Goal: Task Accomplishment & Management: Manage account settings

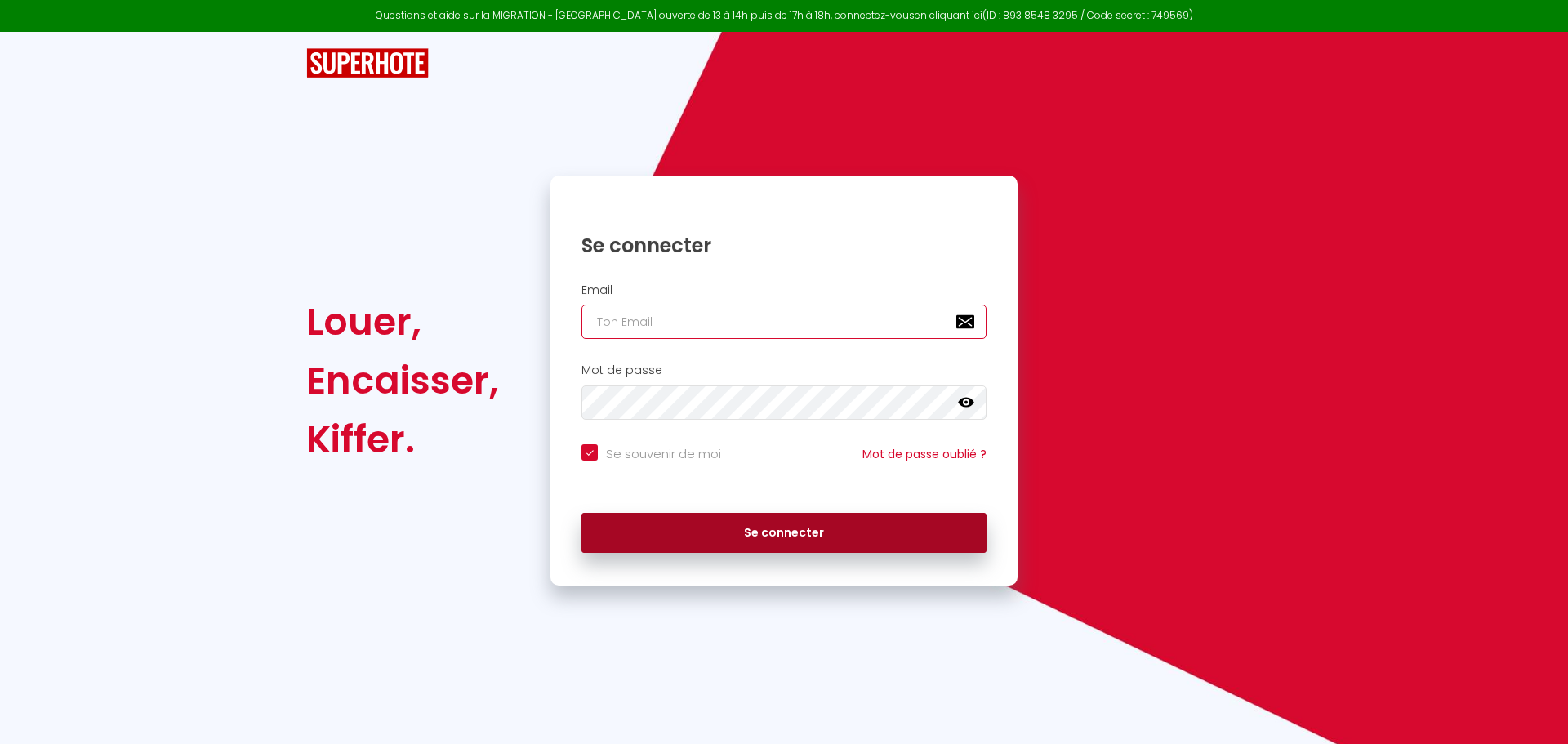
type input "[PERSON_NAME][EMAIL_ADDRESS][DOMAIN_NAME]"
click at [790, 540] on button "Se connecter" at bounding box center [784, 534] width 405 height 41
checkbox input "true"
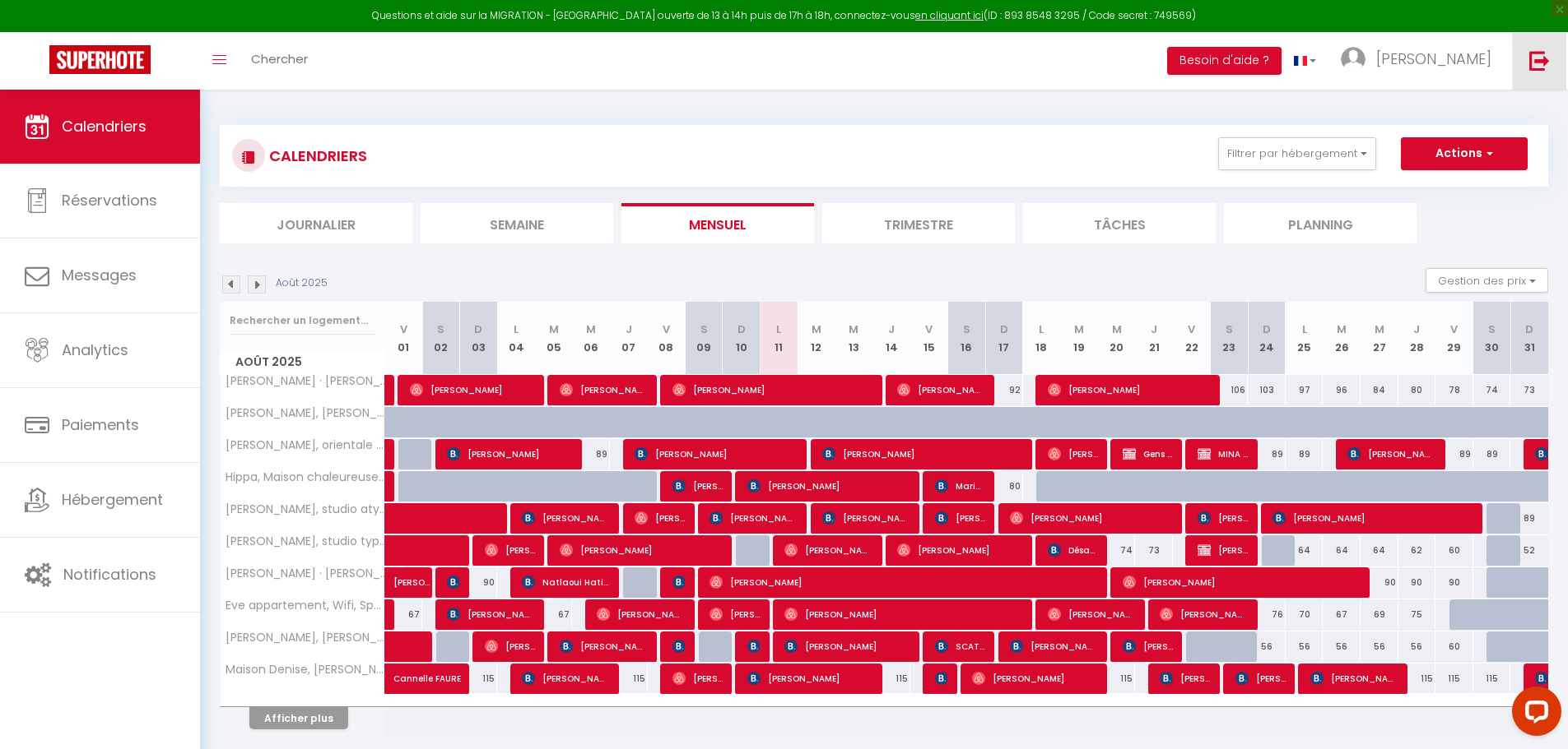
click at [1530, 67] on img at bounding box center [1539, 60] width 21 height 21
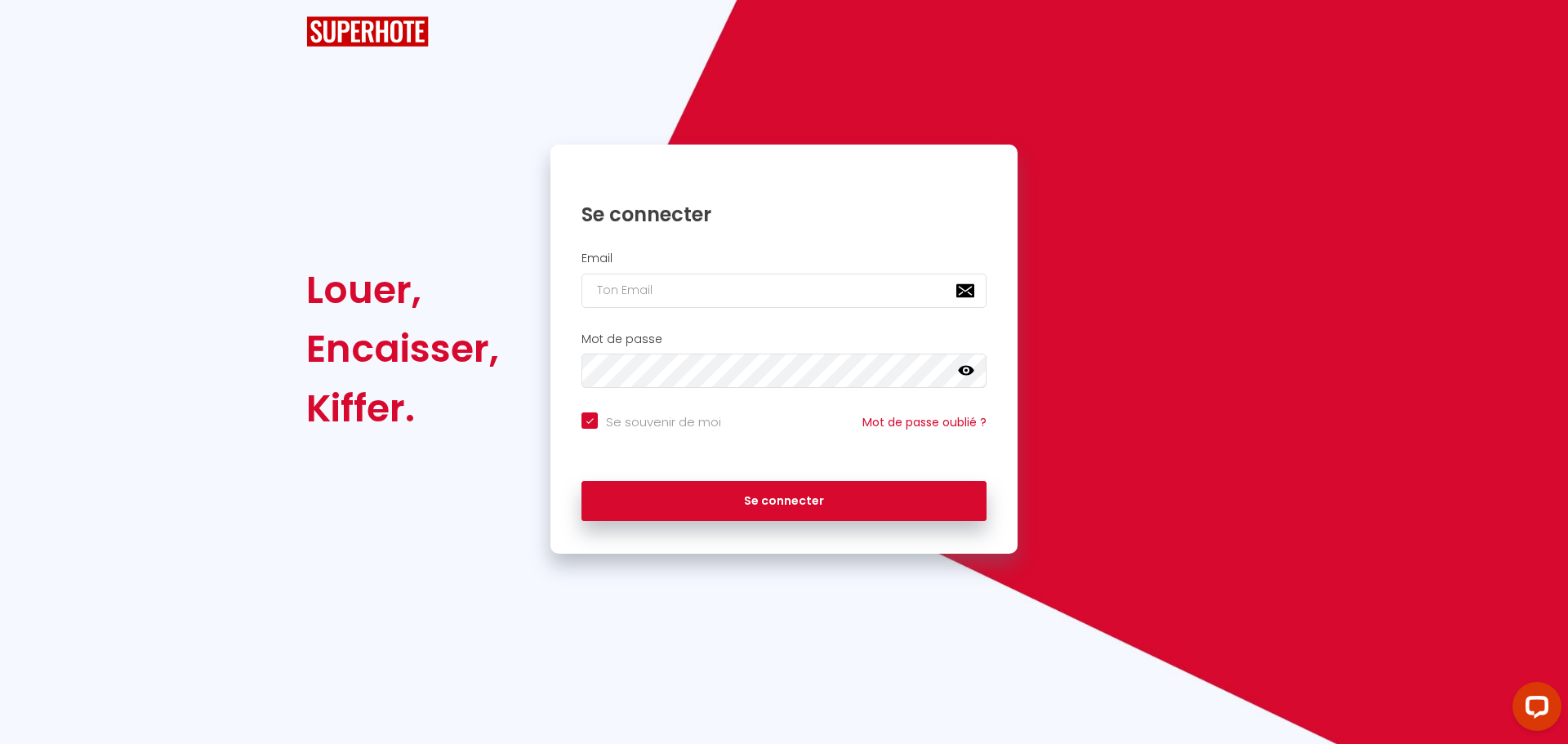
checkbox input "true"
type input "[PERSON_NAME][EMAIL_ADDRESS][DOMAIN_NAME]"
checkbox input "true"
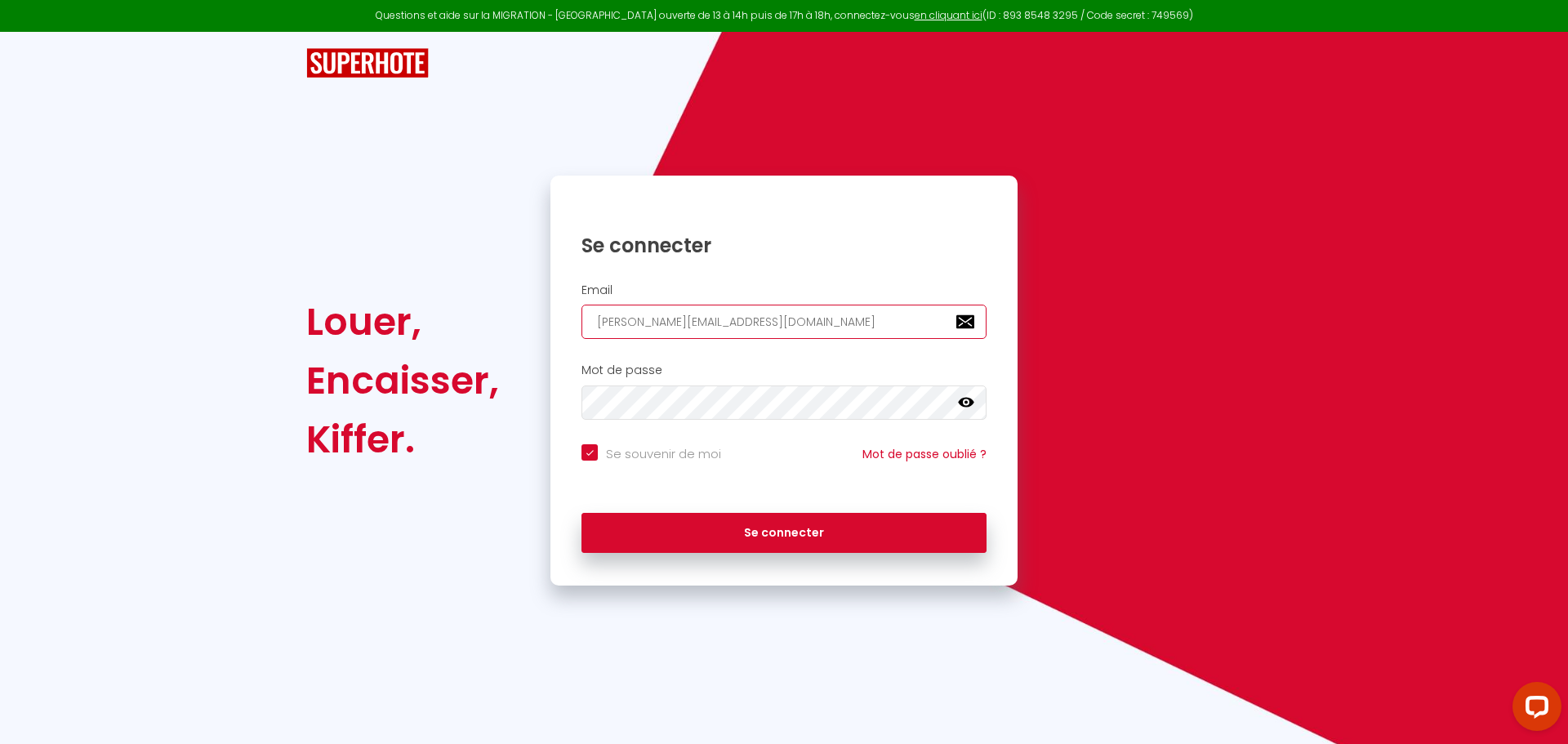
click at [712, 325] on input "[PERSON_NAME][EMAIL_ADDRESS][DOMAIN_NAME]" at bounding box center [784, 322] width 405 height 34
type input "[EMAIL_ADDRESS][DOMAIN_NAME]"
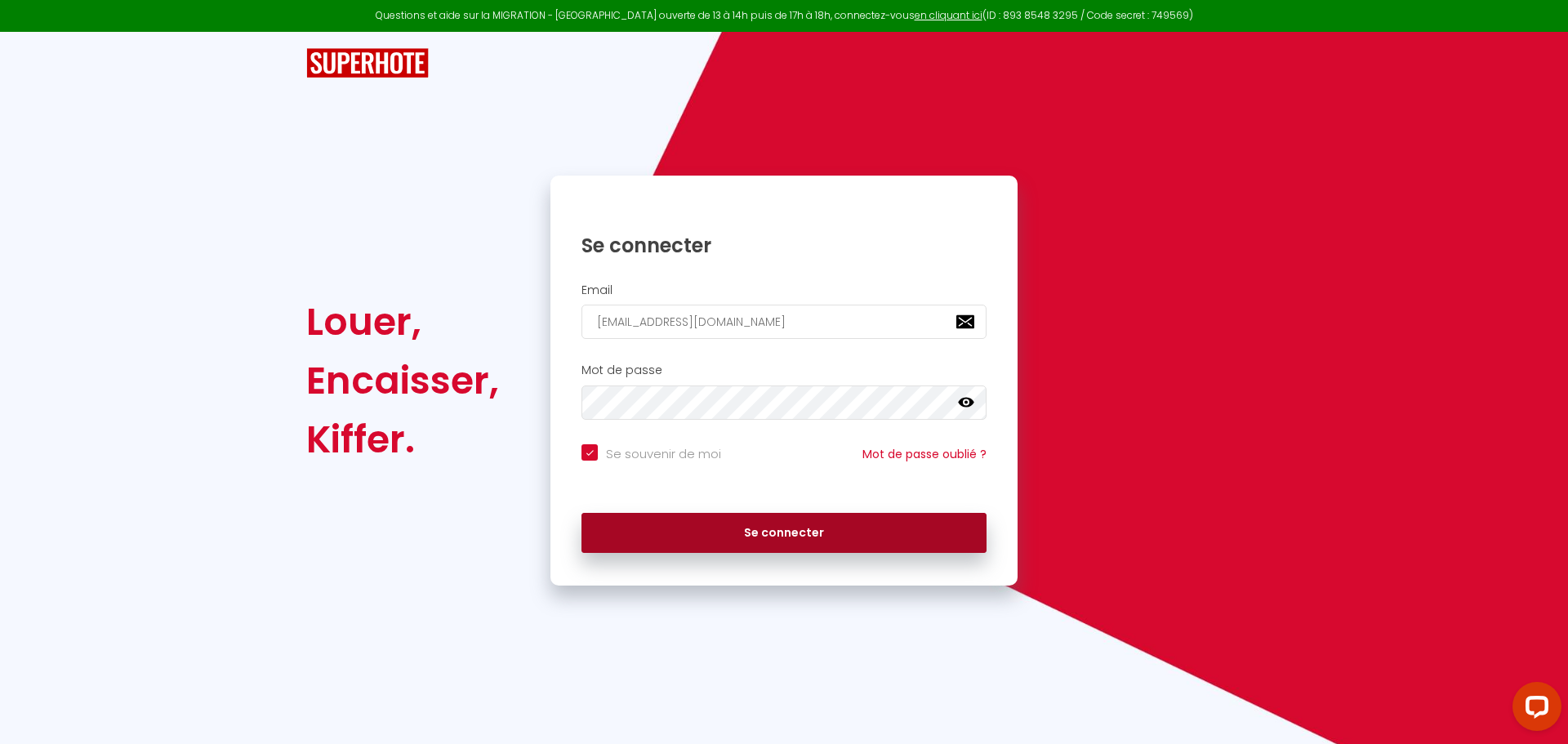
click at [751, 538] on button "Se connecter" at bounding box center [784, 534] width 405 height 41
checkbox input "true"
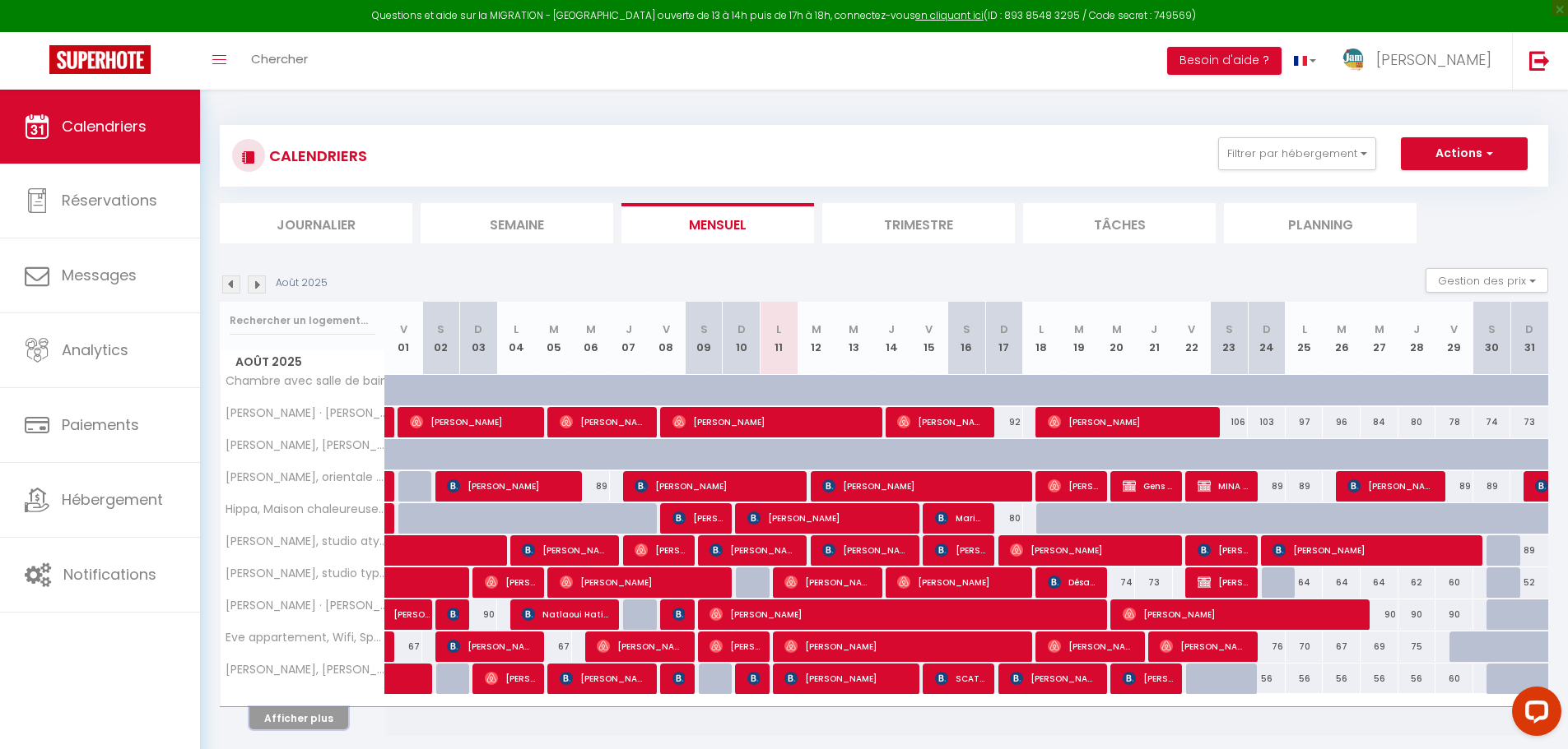
click at [293, 722] on button "Afficher plus" at bounding box center [299, 718] width 99 height 22
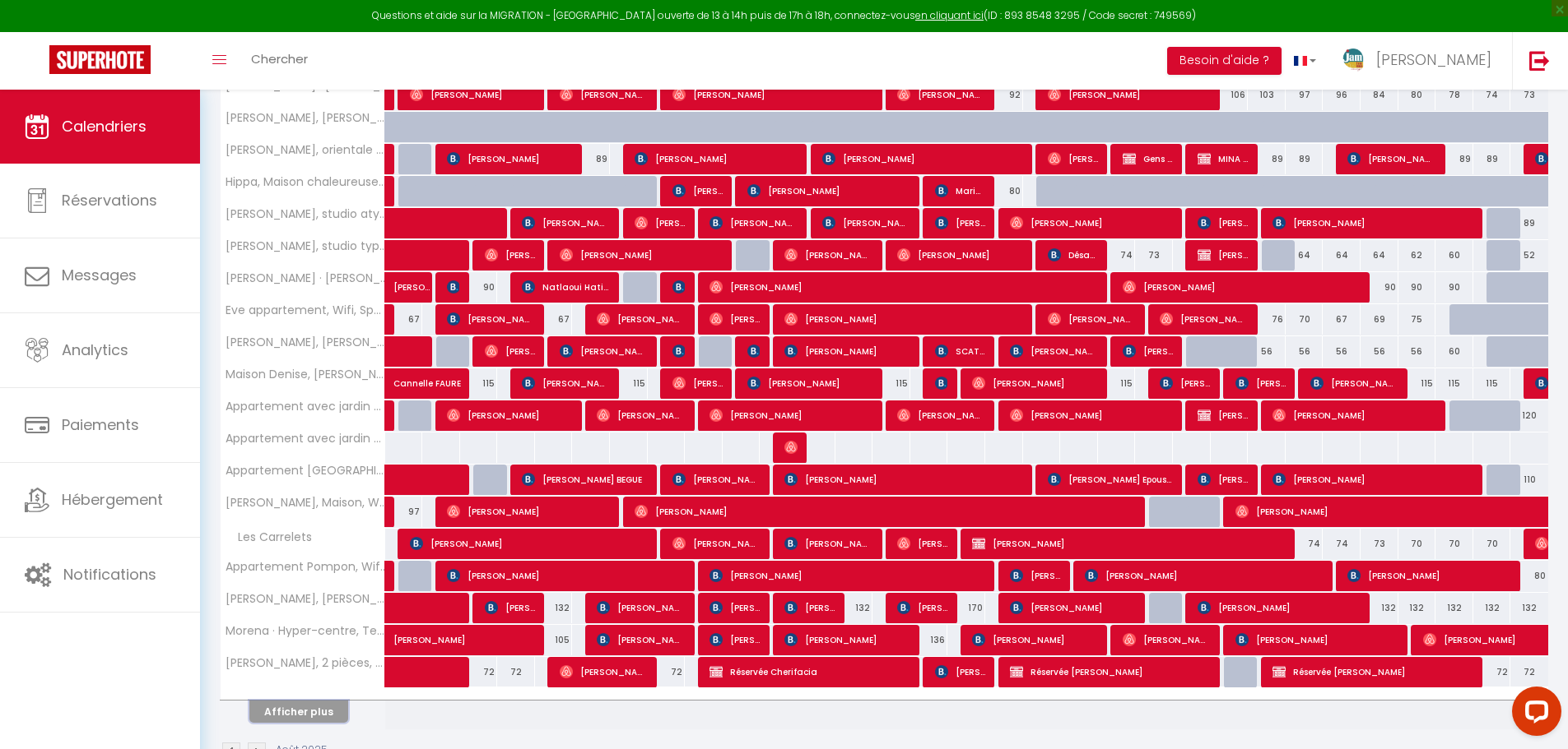
scroll to position [376, 0]
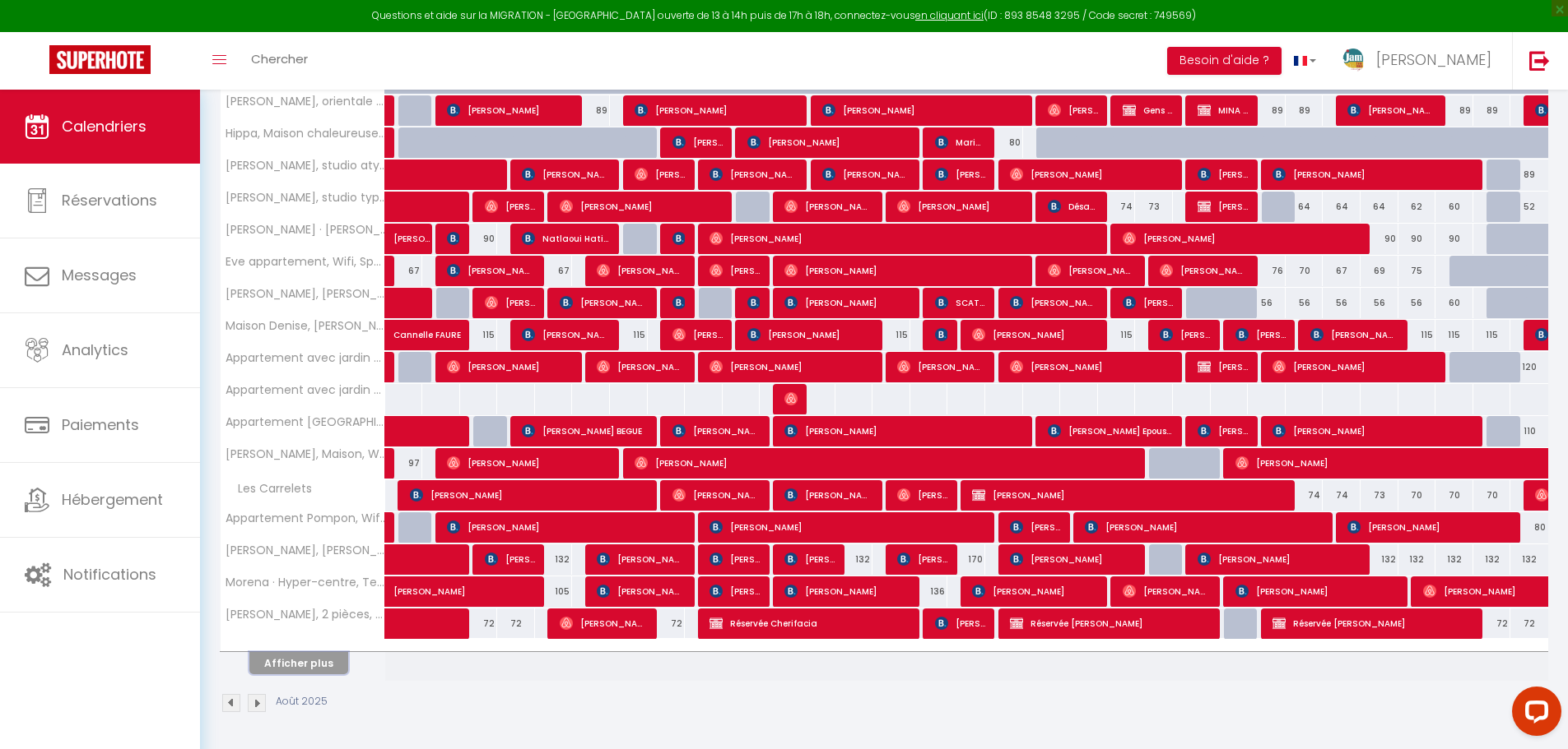
click at [321, 658] on button "Afficher plus" at bounding box center [299, 663] width 99 height 22
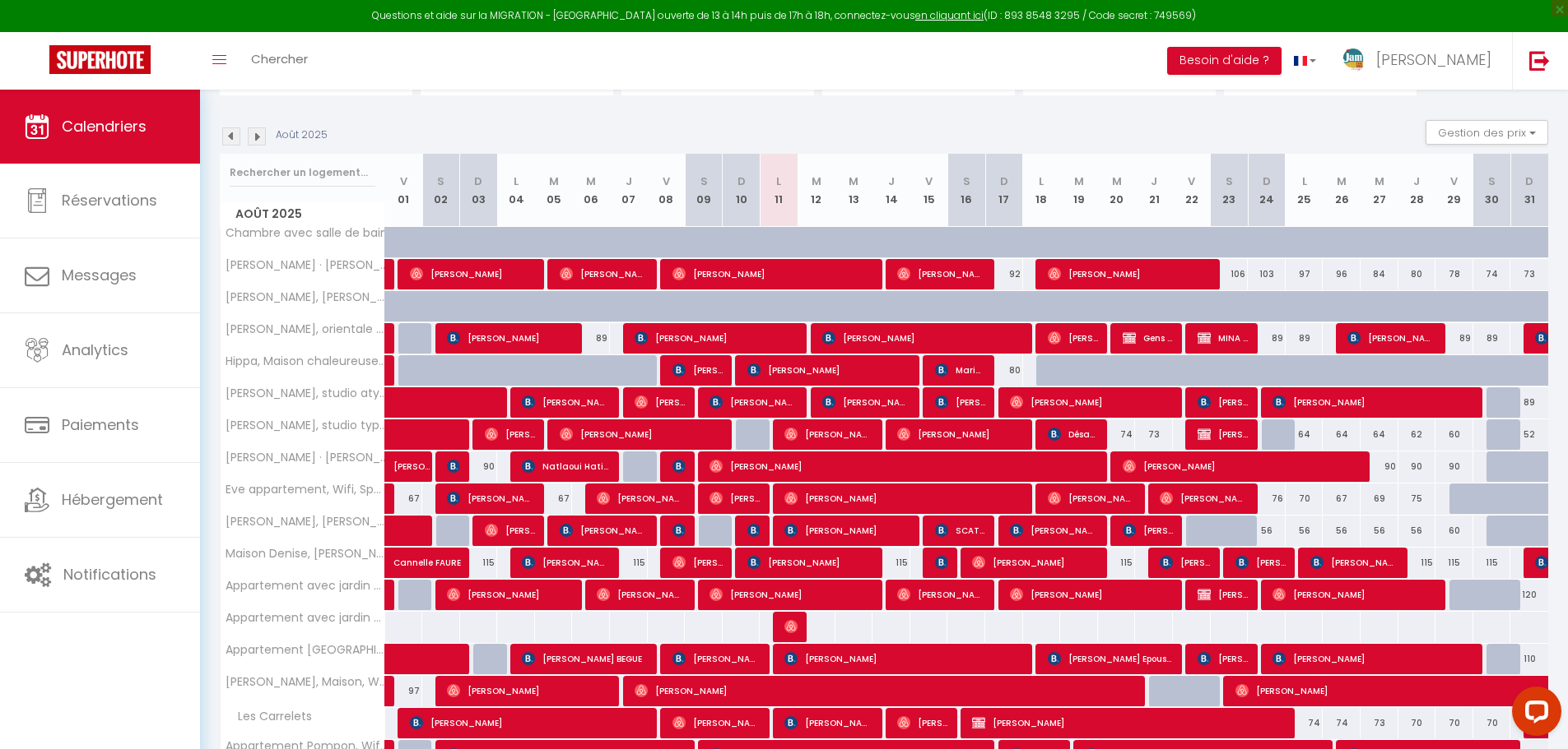
scroll to position [147, 0]
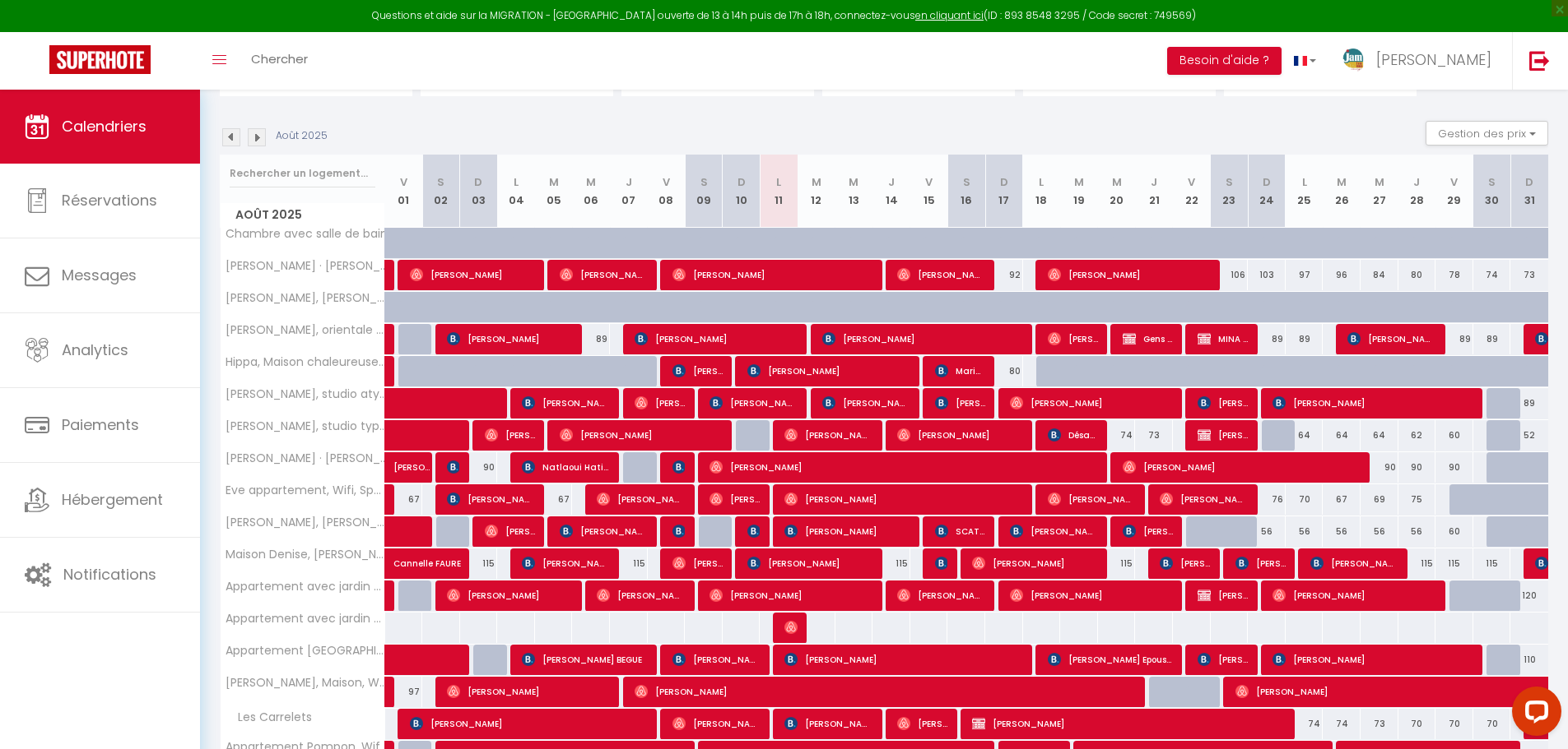
click at [231, 137] on img at bounding box center [231, 137] width 18 height 18
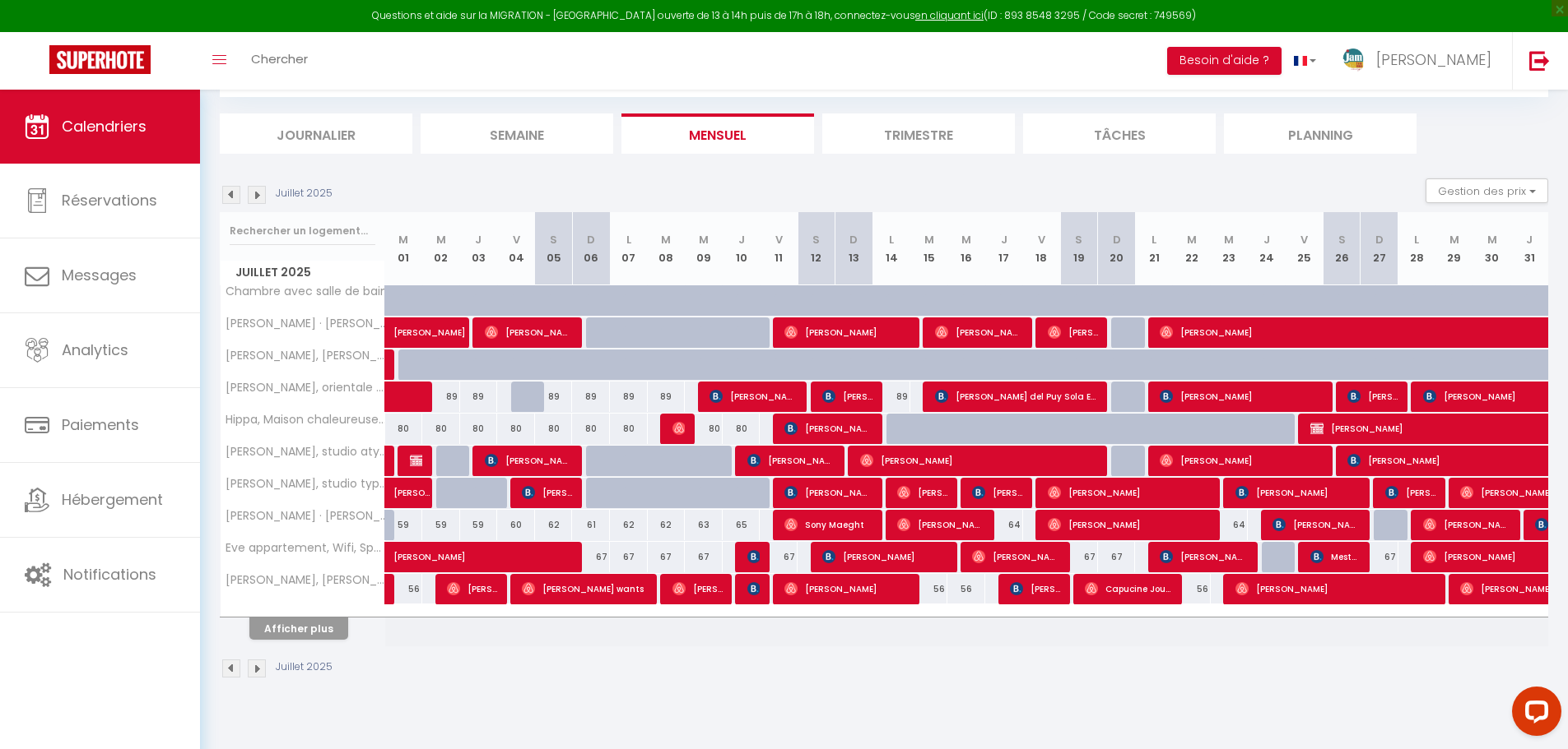
scroll to position [0, 0]
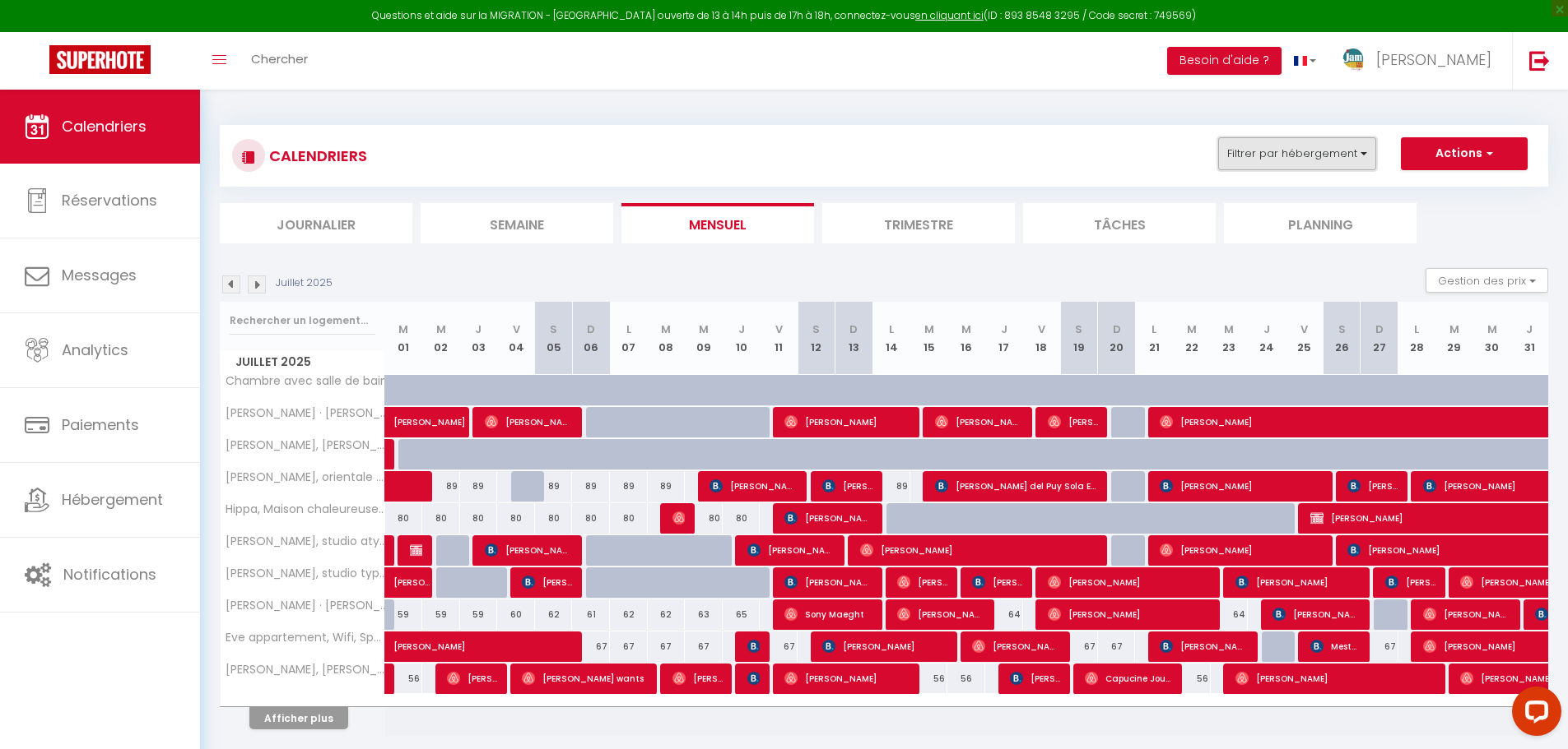
click at [1362, 155] on button "Filtrer par hébergement" at bounding box center [1297, 154] width 158 height 33
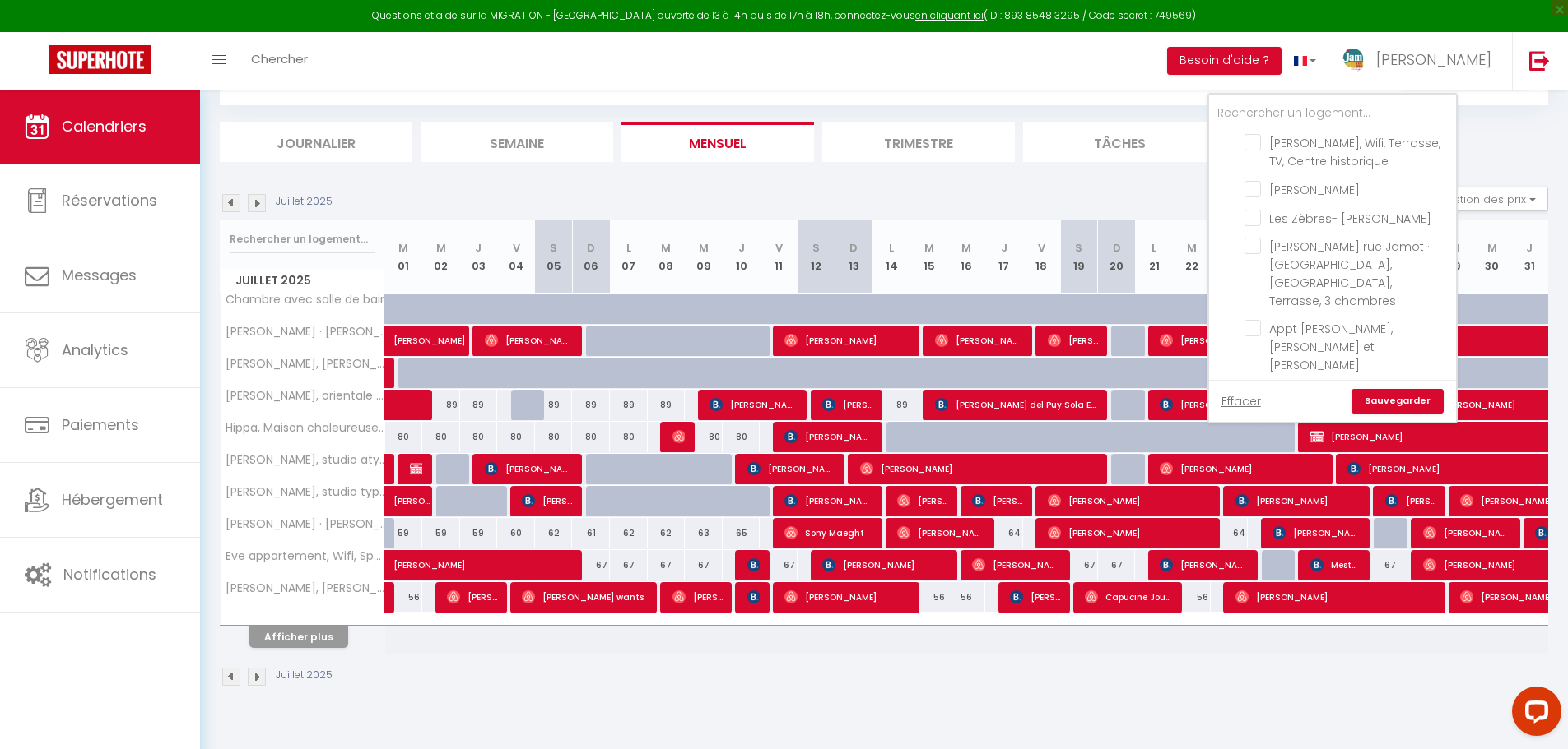
scroll to position [547, 0]
click at [1258, 239] on input "[PERSON_NAME] rue Jamot · [GEOGRAPHIC_DATA], [GEOGRAPHIC_DATA], Terrasse, 3 cha…" at bounding box center [1347, 247] width 206 height 16
checkbox input "true"
checkbox input "false"
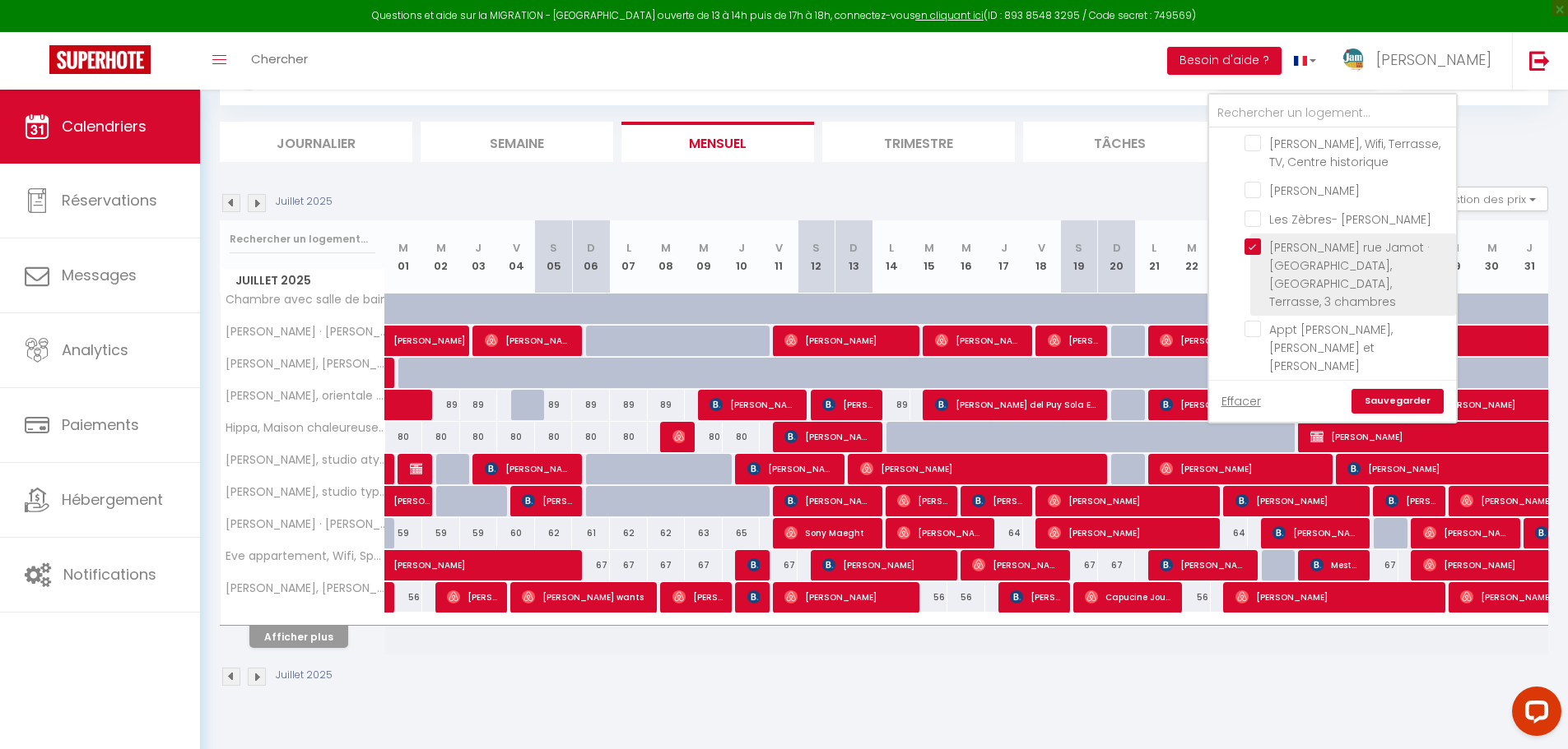
checkbox input "false"
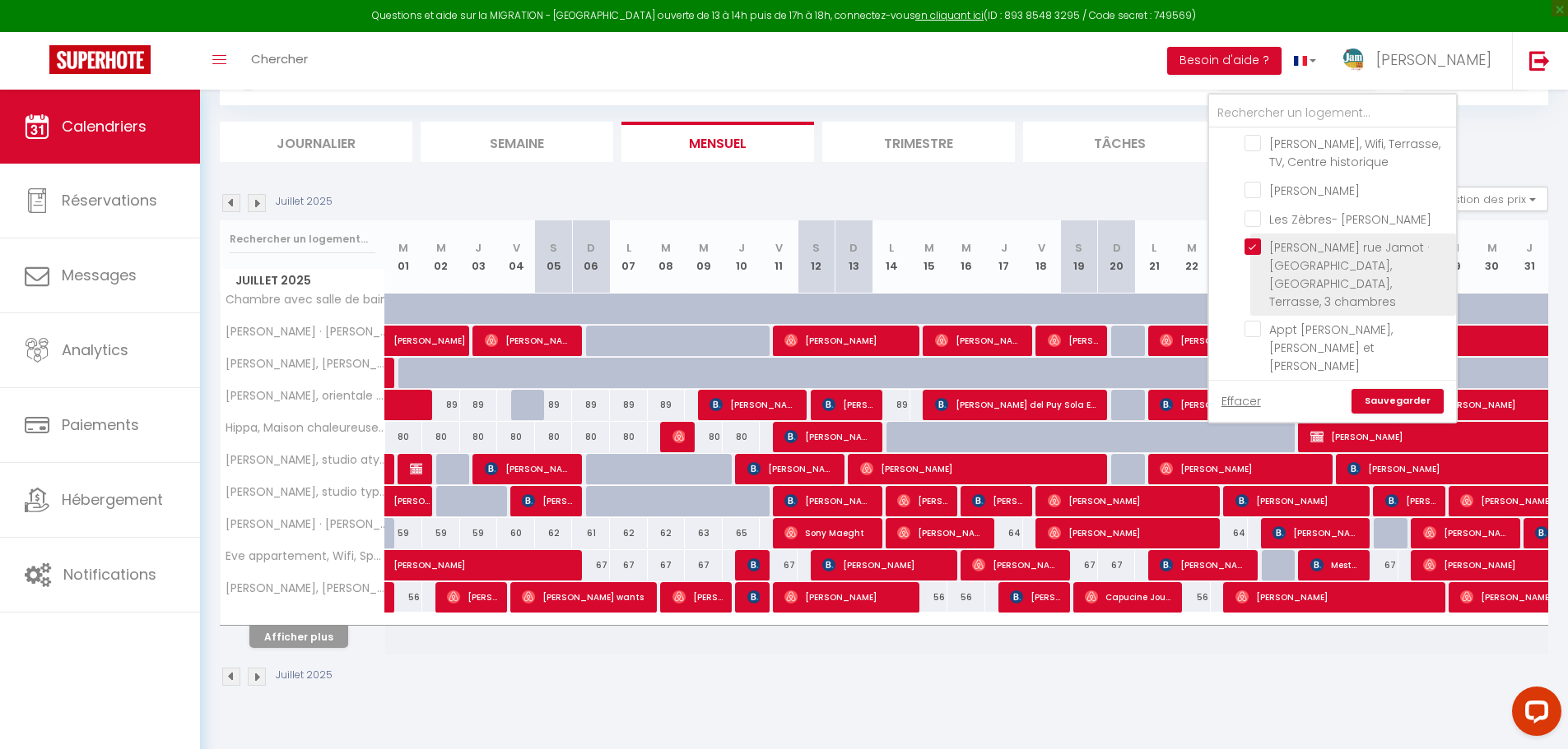
checkbox input "false"
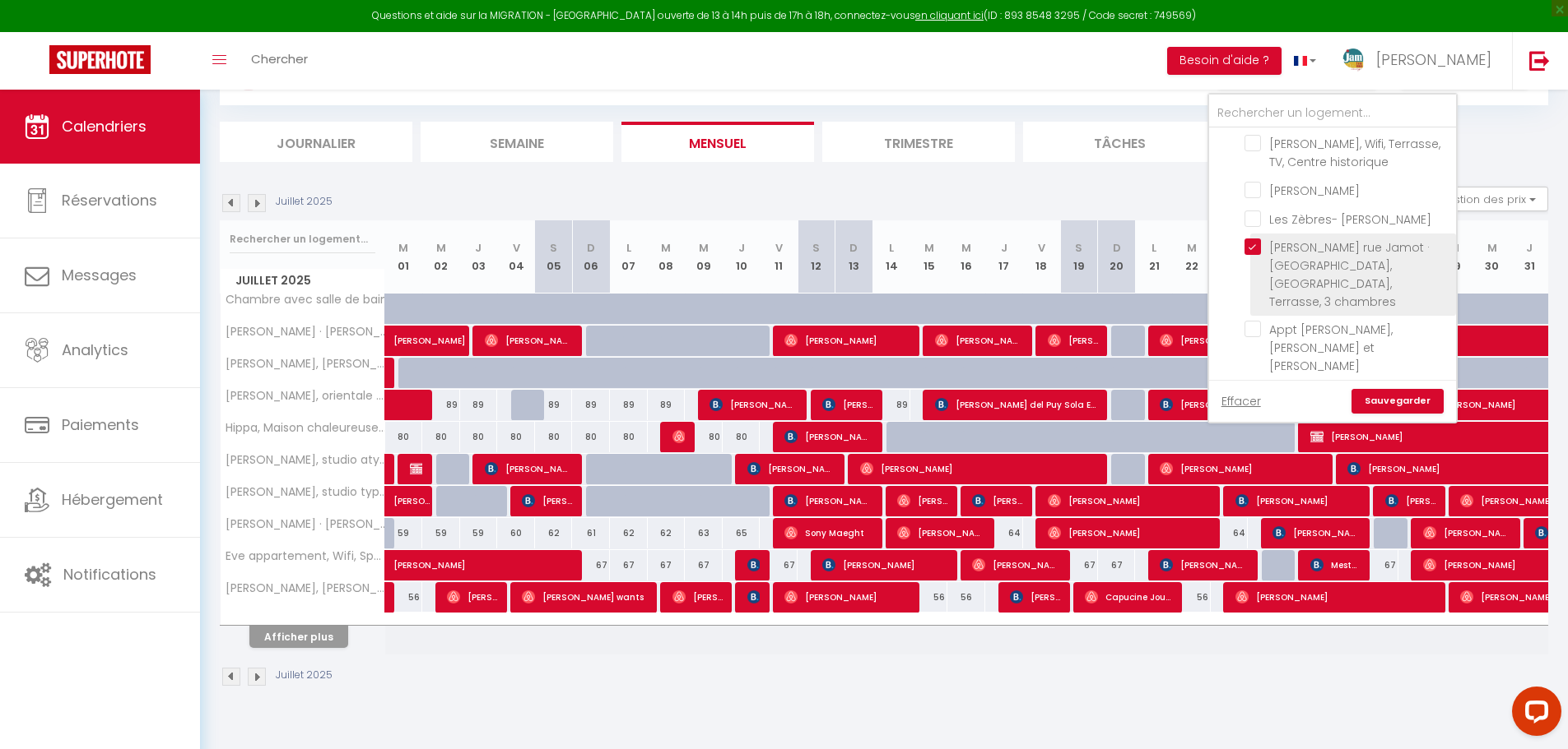
checkbox input "false"
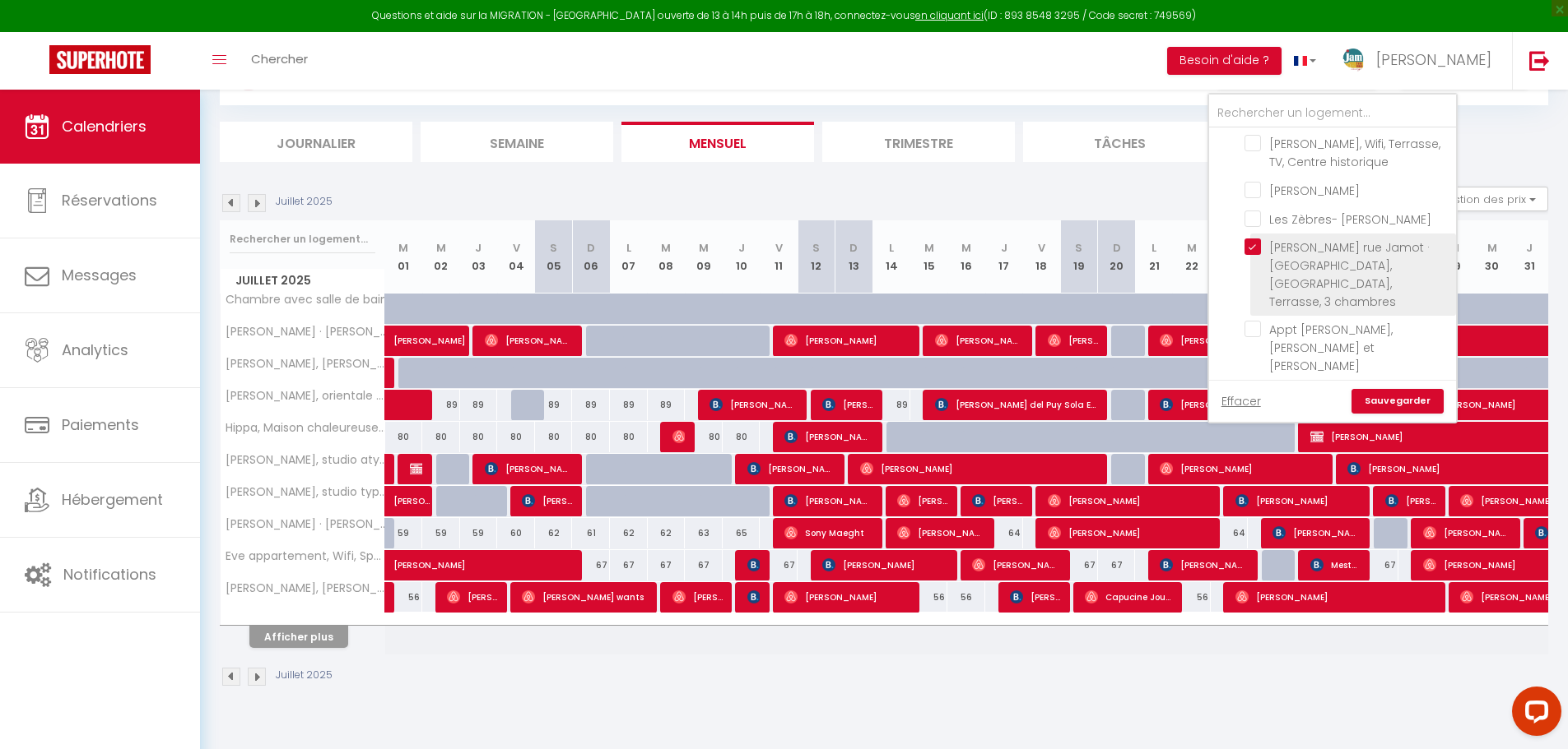
checkbox input "false"
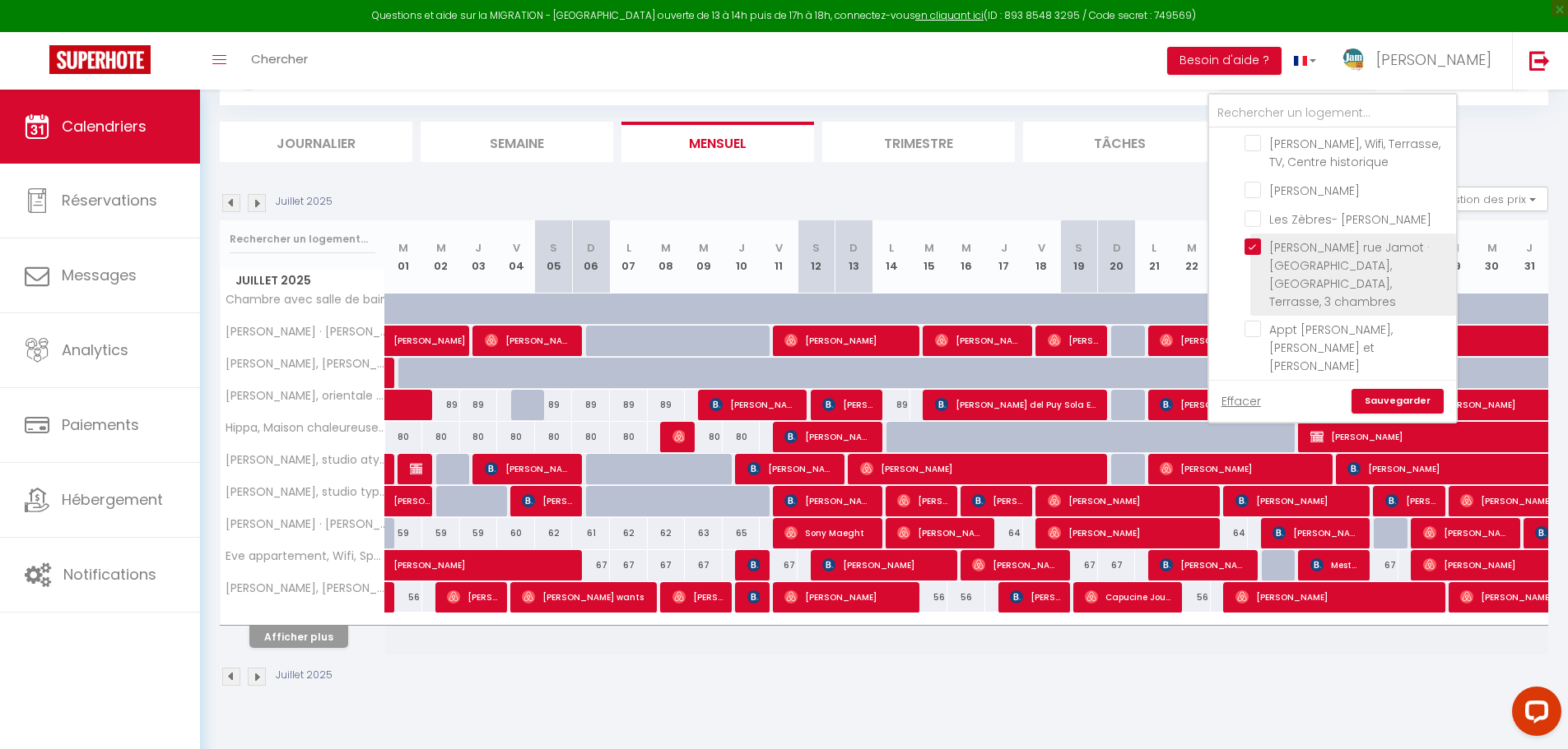
checkbox input "false"
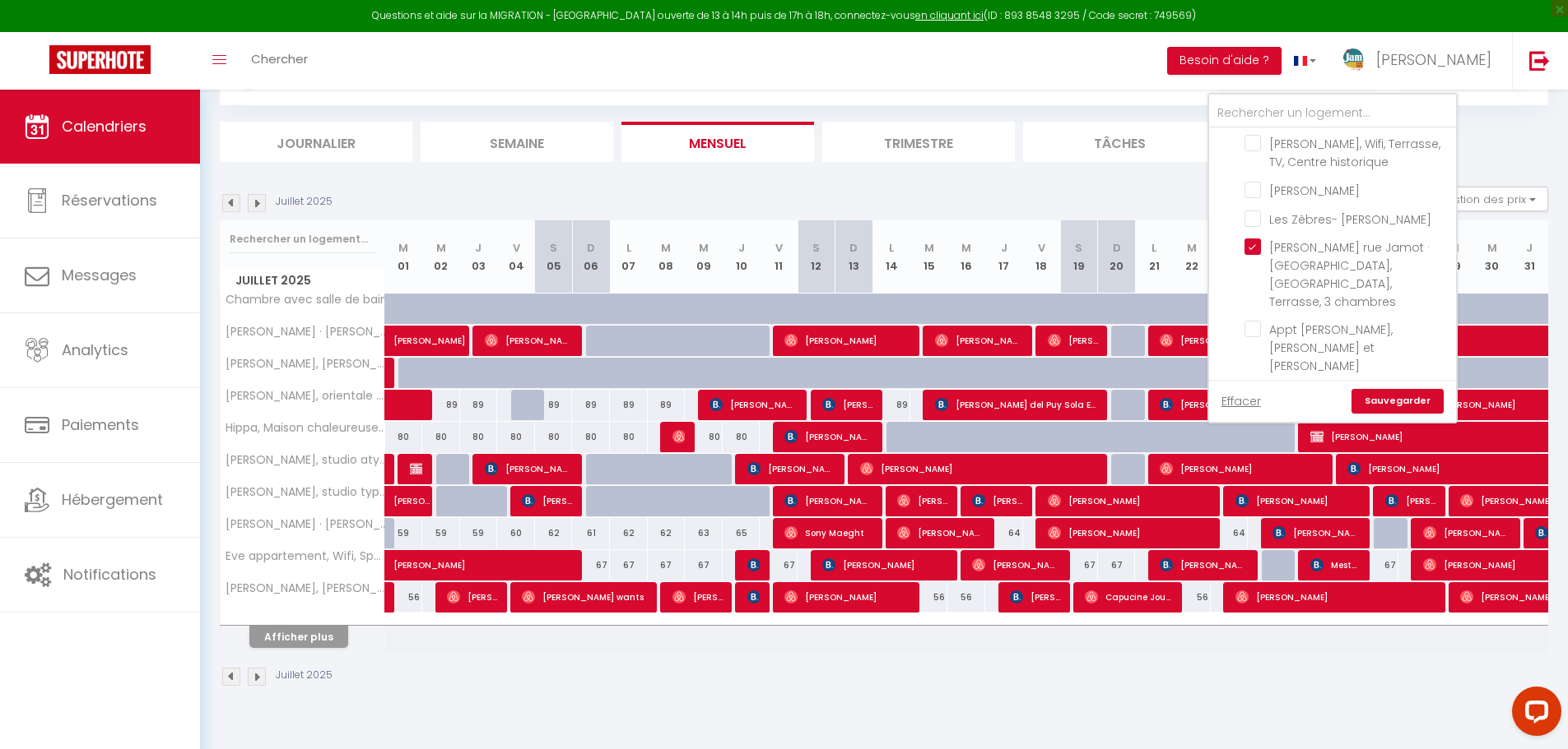
click at [1414, 399] on link "Sauvegarder" at bounding box center [1398, 402] width 92 height 25
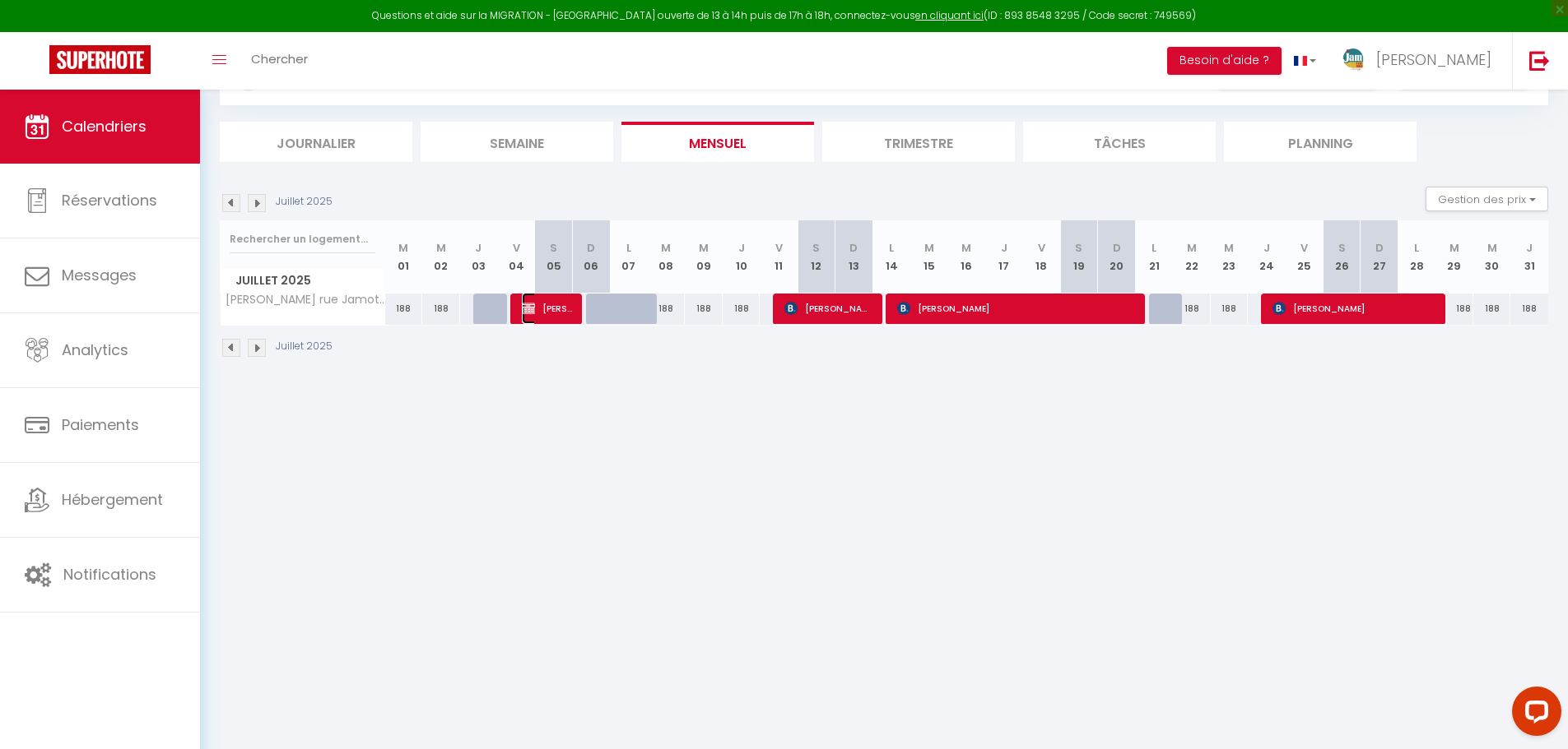
click at [544, 312] on span "[PERSON_NAME]" at bounding box center [547, 309] width 50 height 31
select select "OK"
select select "KO"
select select "0"
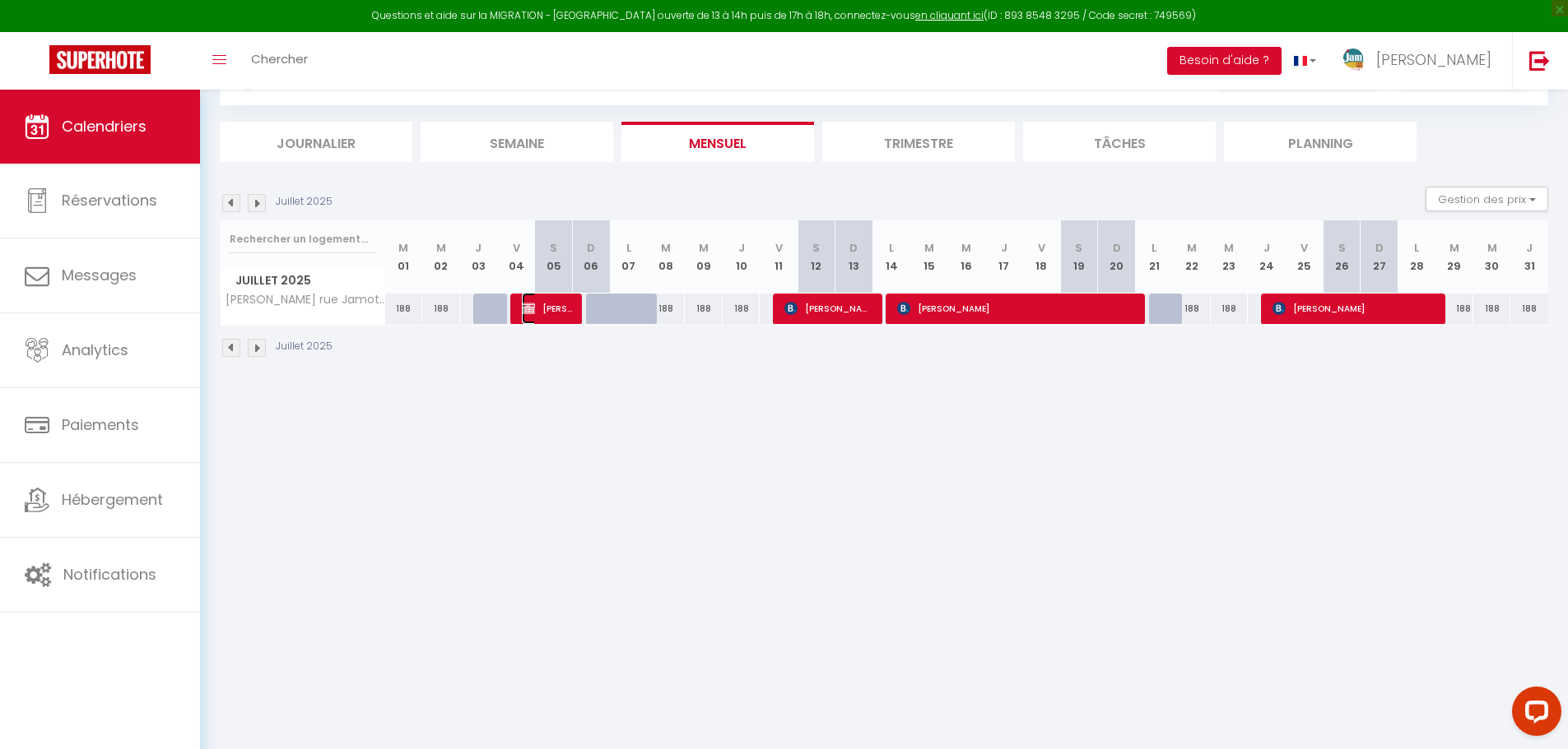
select select "1"
select select
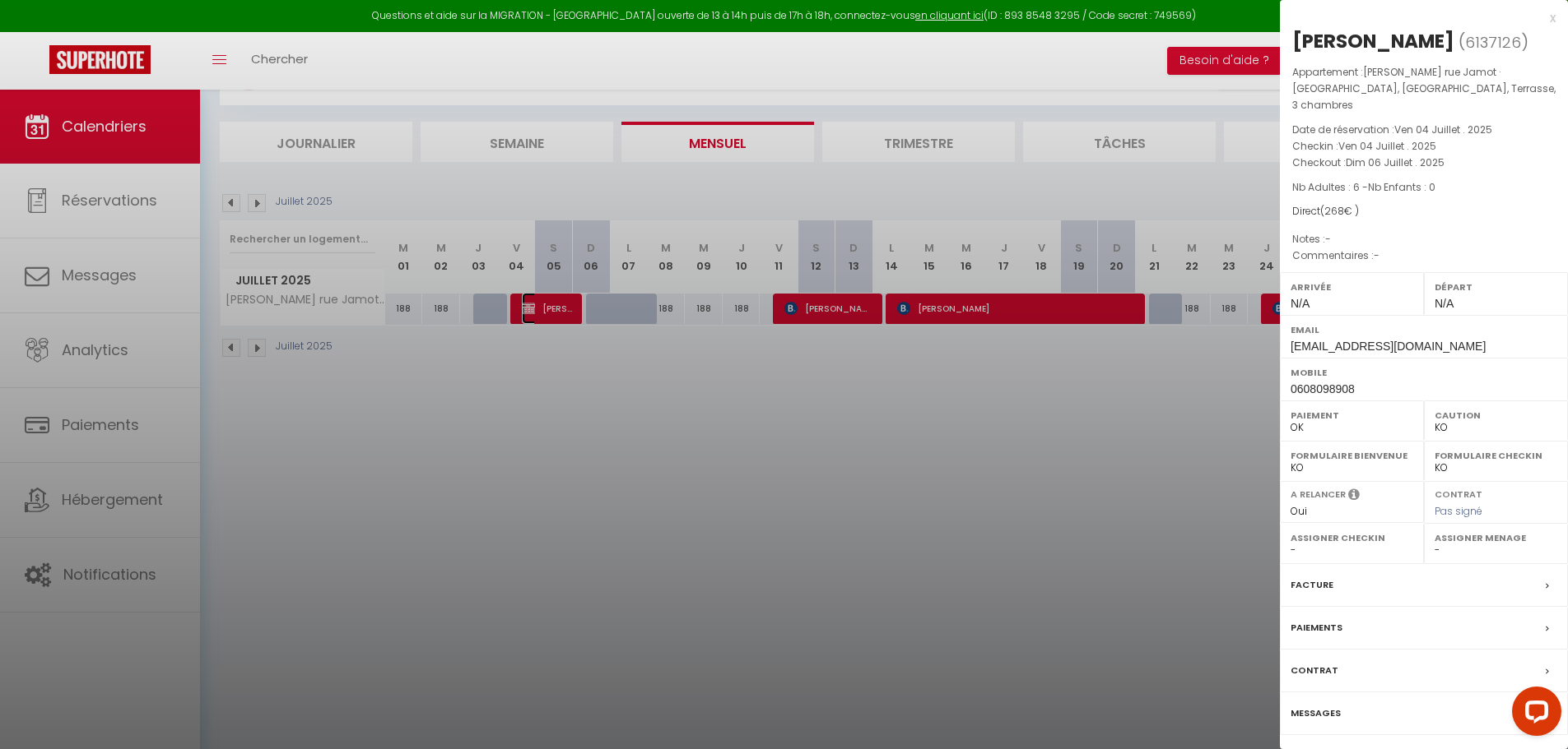
select select "27079"
click at [699, 519] on div at bounding box center [784, 374] width 1568 height 749
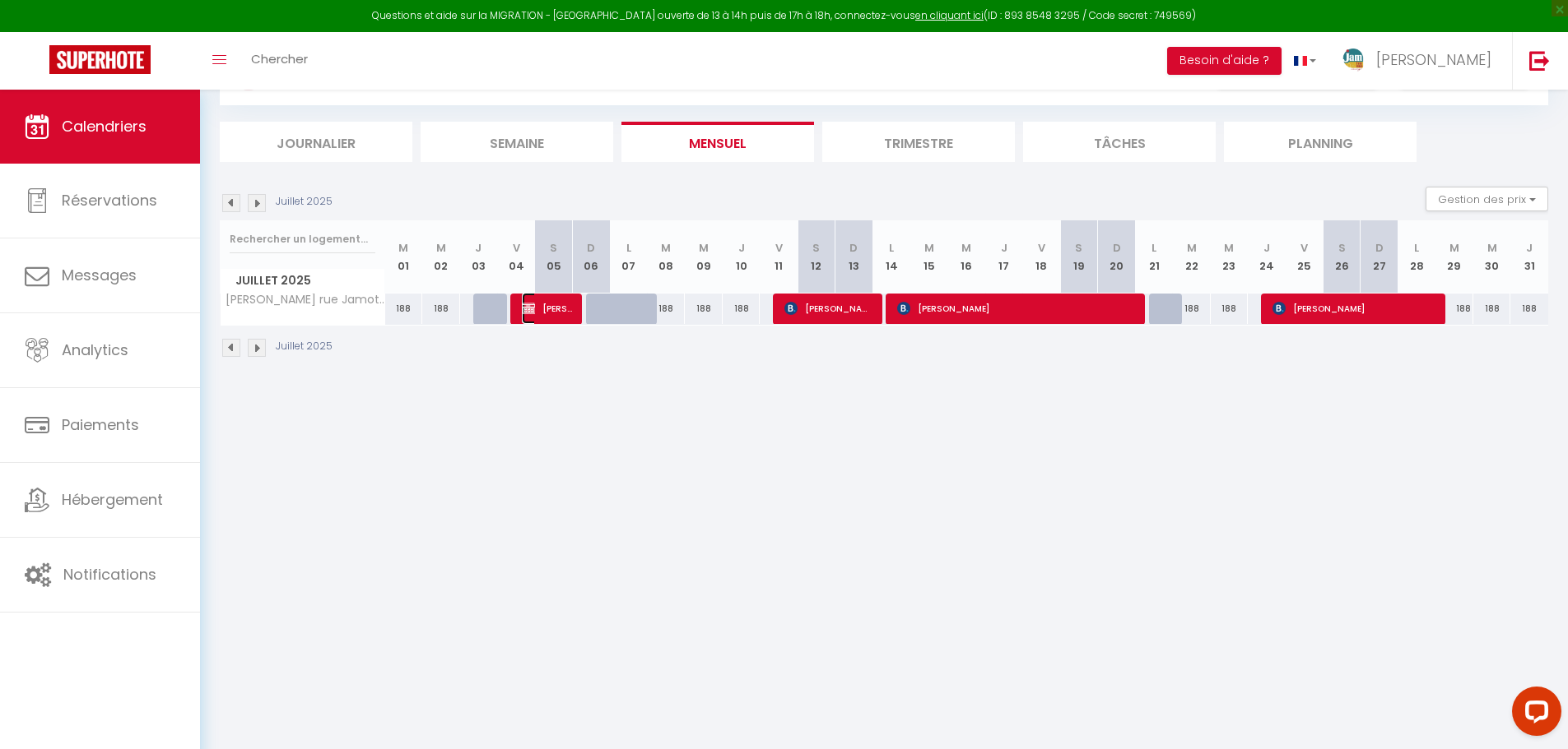
click at [544, 309] on span "[PERSON_NAME]" at bounding box center [547, 309] width 50 height 31
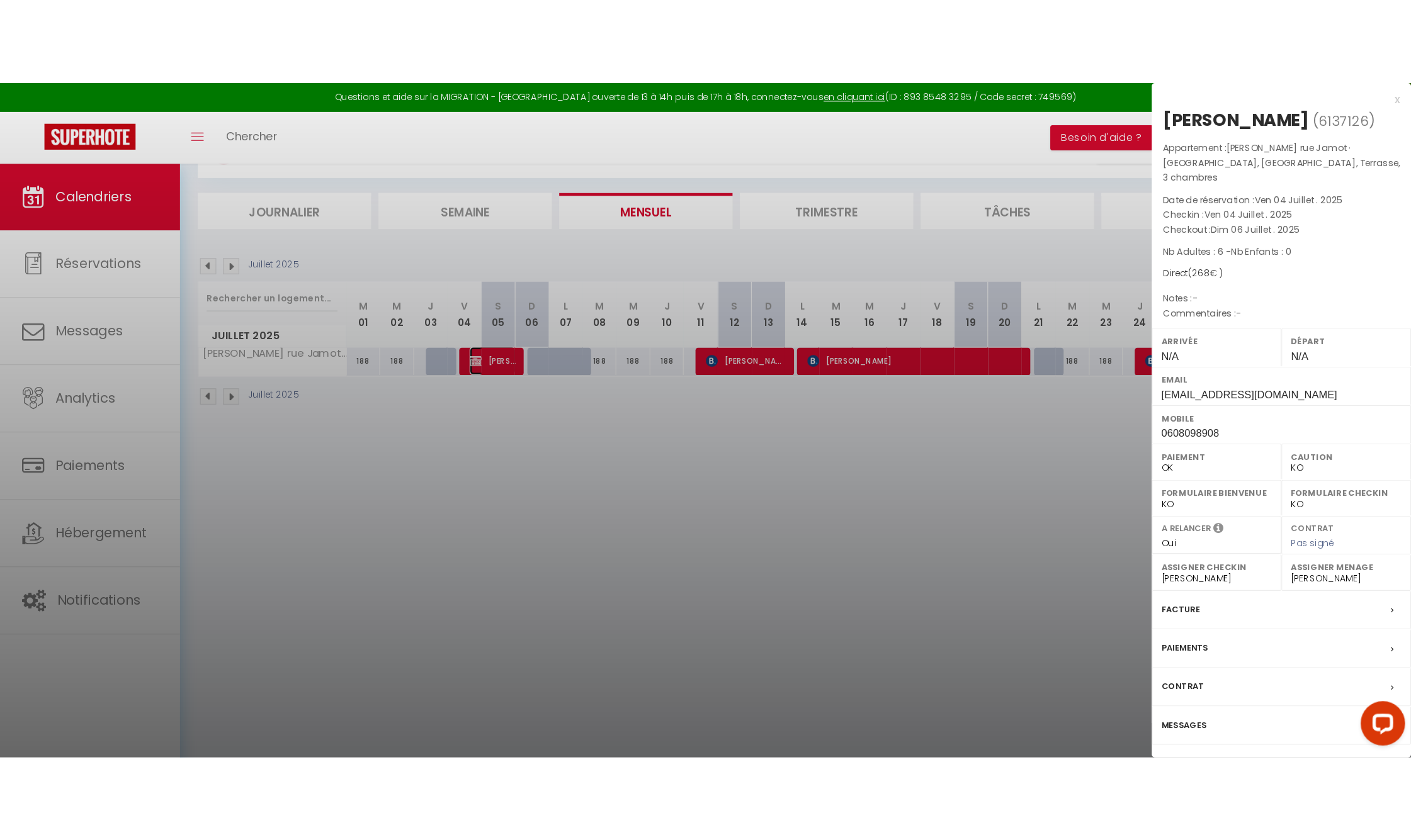
scroll to position [69, 0]
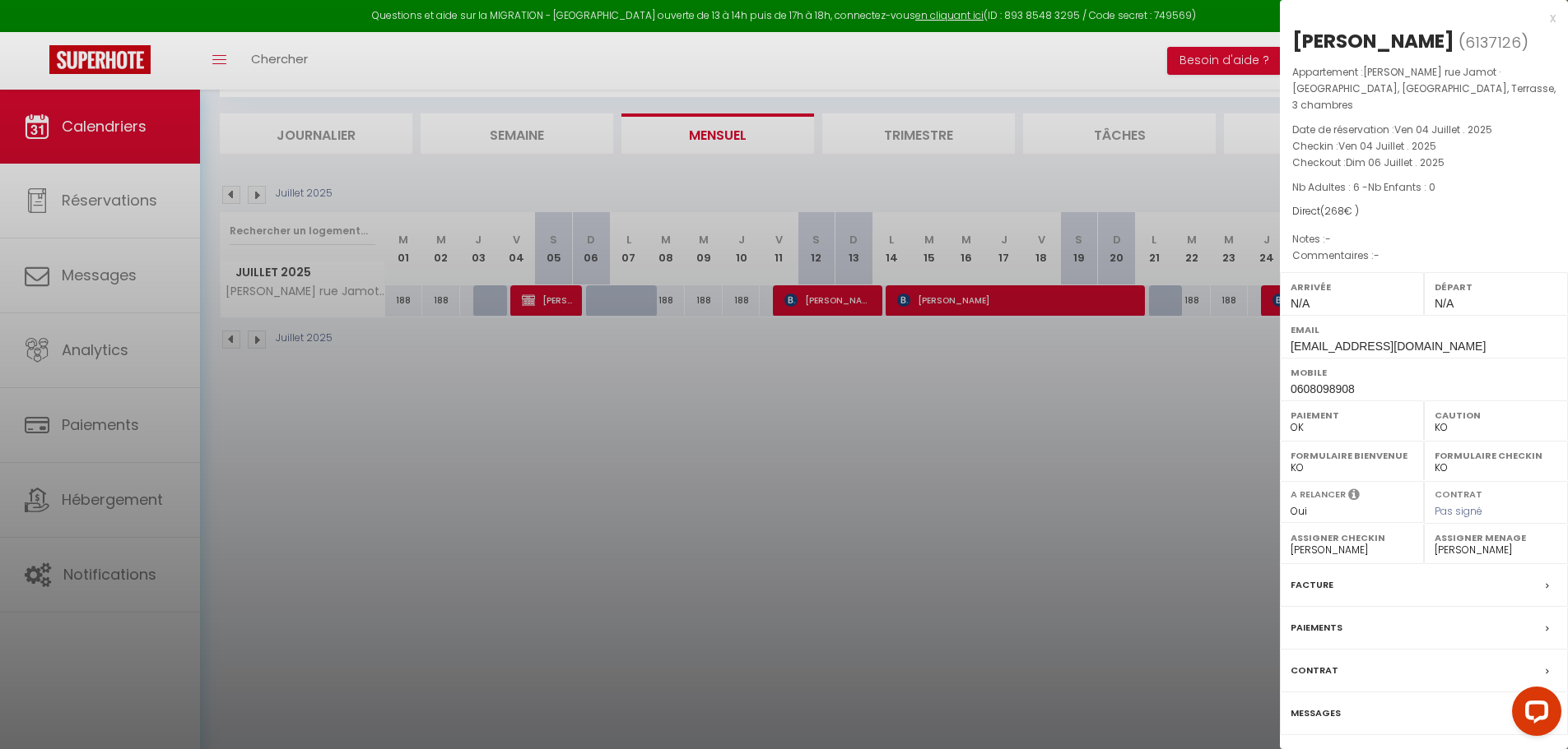
click at [1083, 553] on div at bounding box center [784, 374] width 1568 height 749
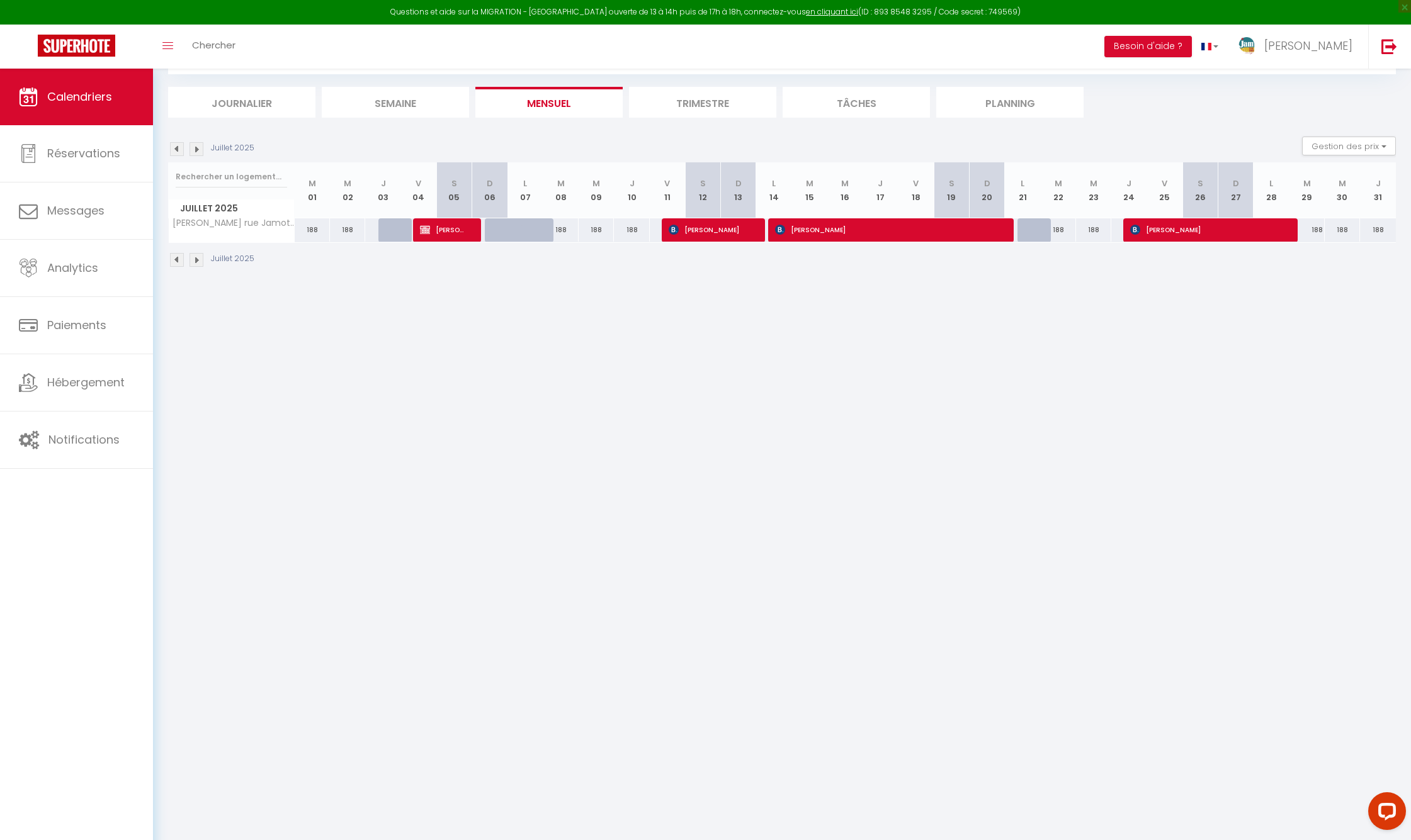
click at [234, 100] on li "Journalier" at bounding box center [242, 102] width 147 height 31
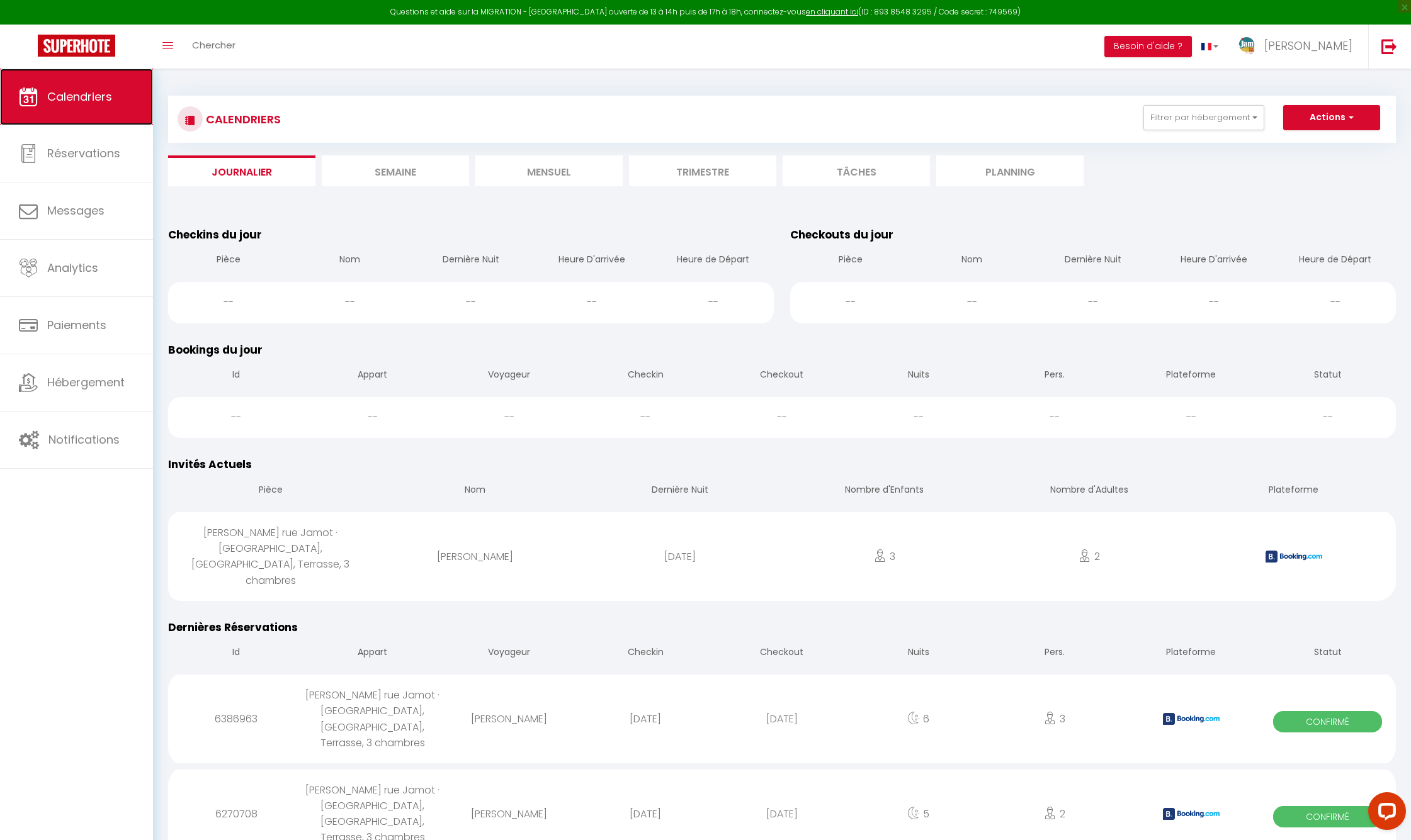
click at [84, 112] on link "Calendriers" at bounding box center [76, 97] width 153 height 57
click at [94, 110] on link "Calendriers" at bounding box center [76, 97] width 153 height 57
click at [1208, 131] on div "CALENDRIERS Filtrer par hébergement Tous Chambre avec salle de bain Appartement…" at bounding box center [782, 119] width 1209 height 28
click at [1208, 121] on button "Filtrer par hébergement" at bounding box center [1204, 118] width 121 height 25
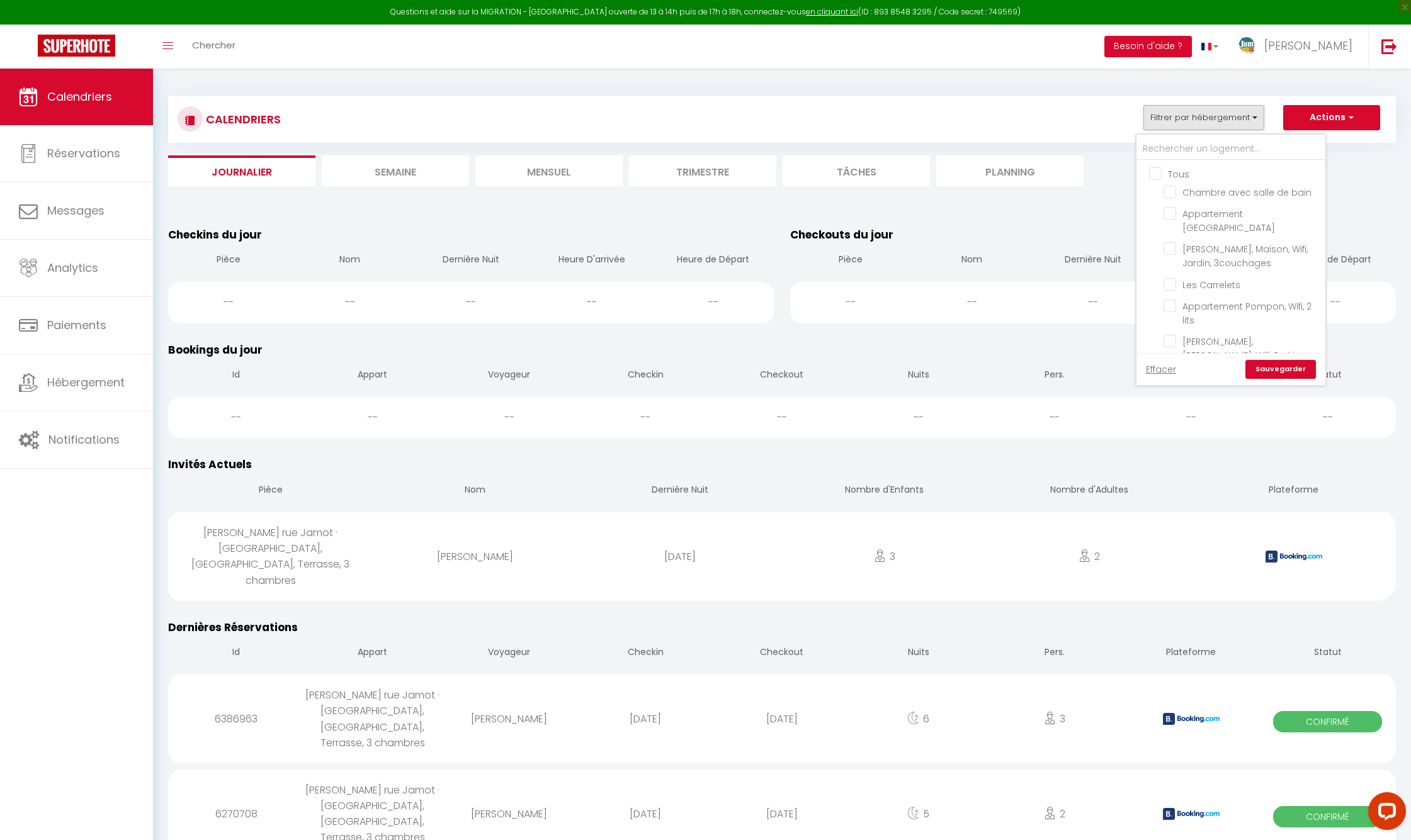
click at [1160, 172] on input "Tous" at bounding box center [1243, 173] width 189 height 13
checkbox input "true"
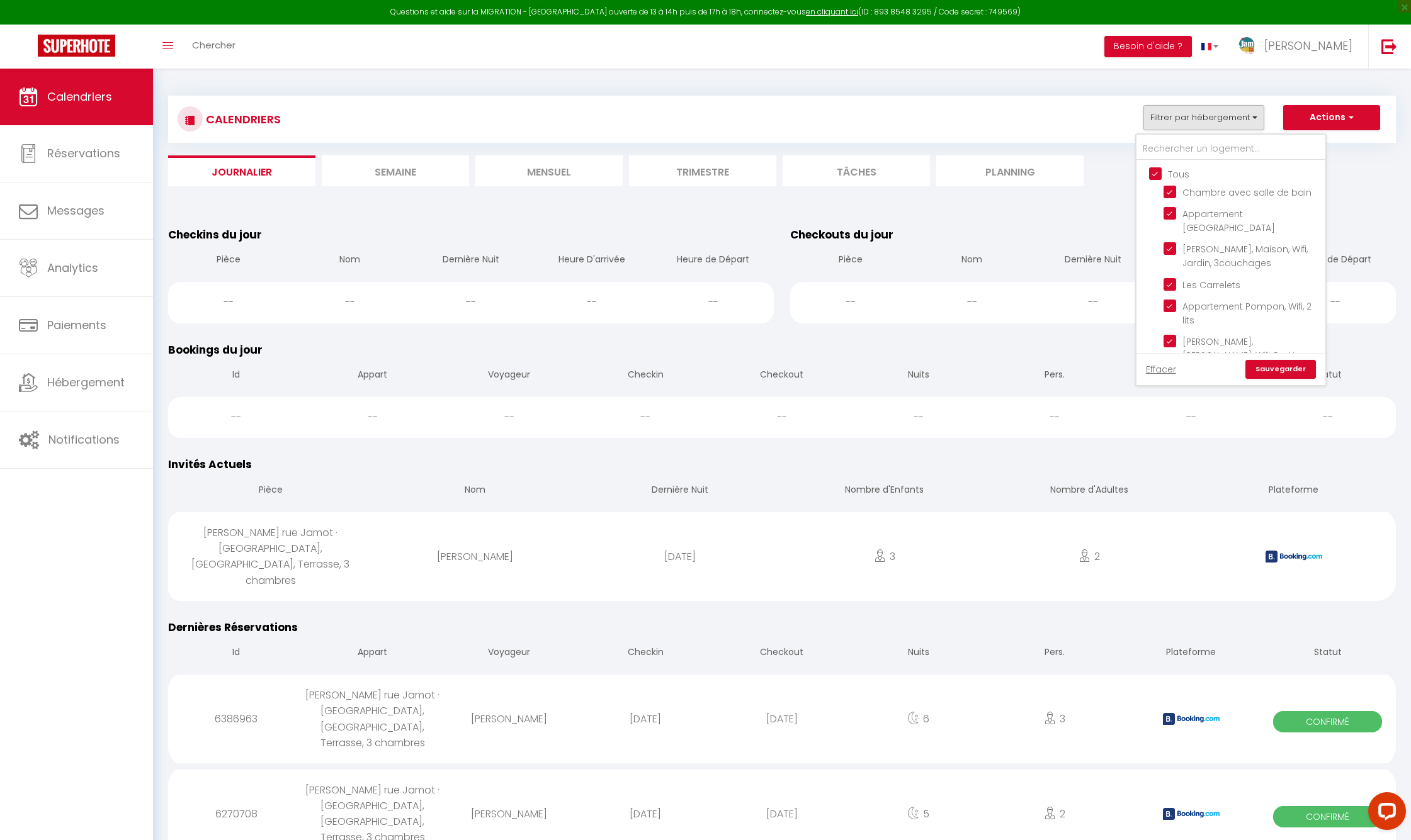
checkbox input "true"
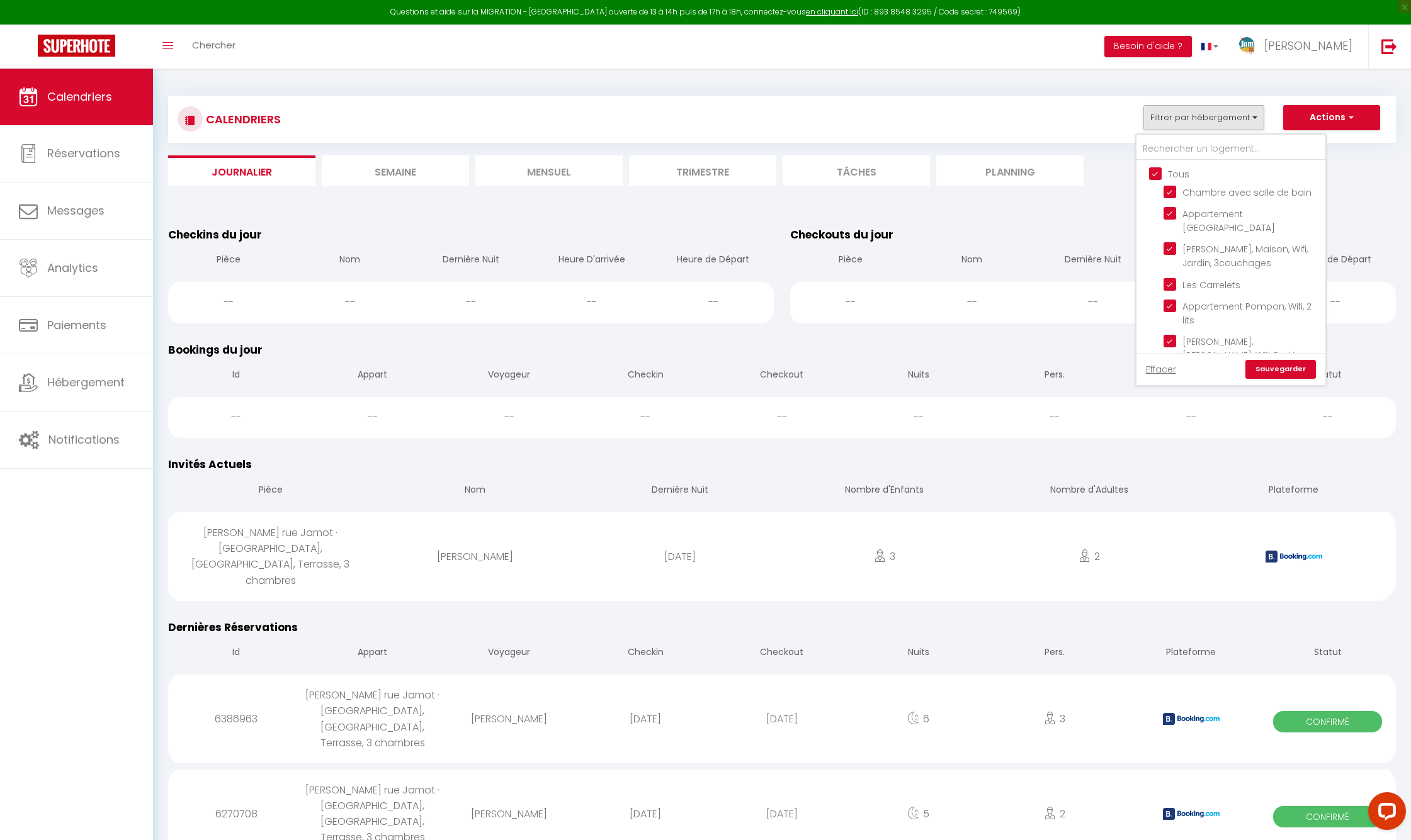
checkbox input "true"
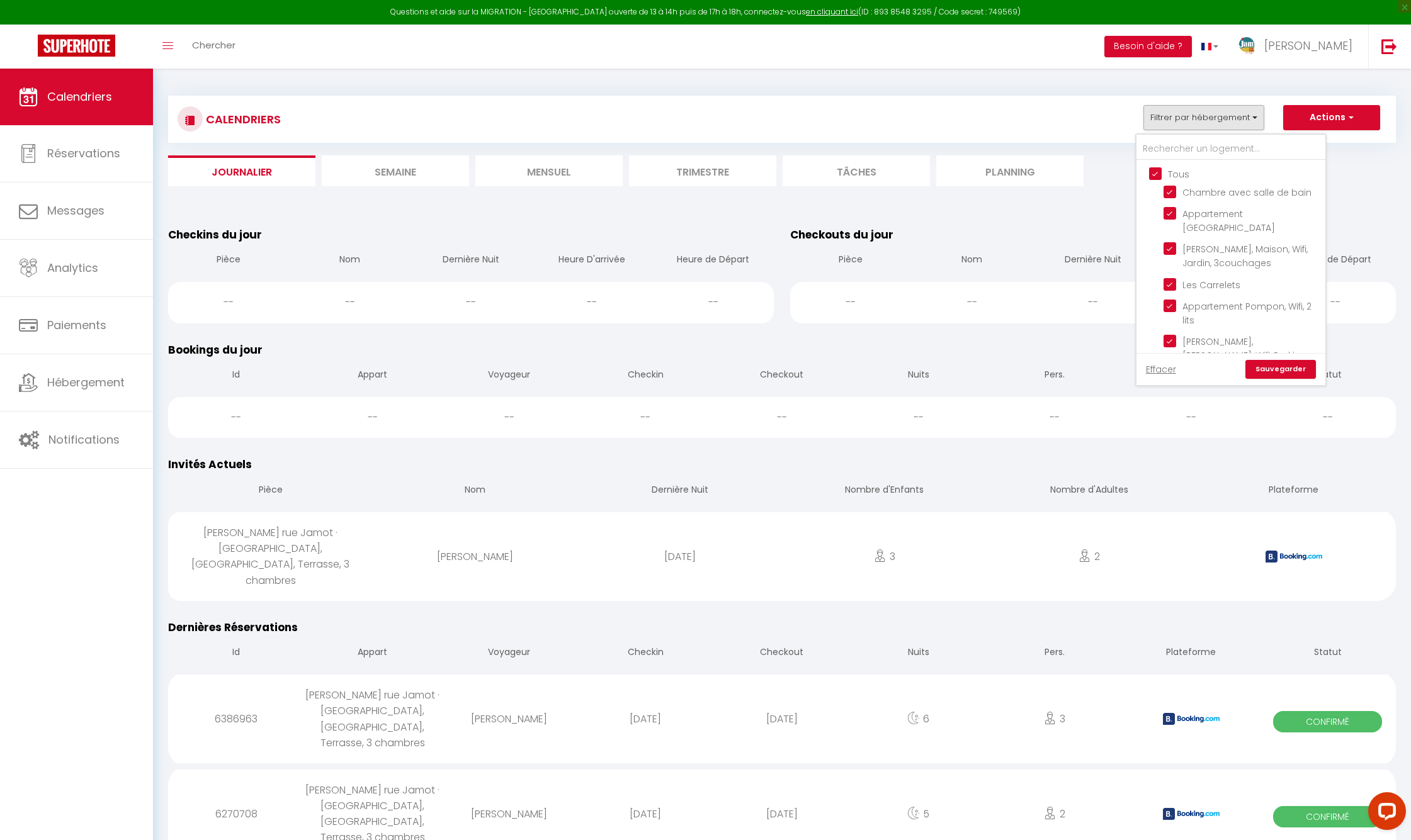
checkbox input "true"
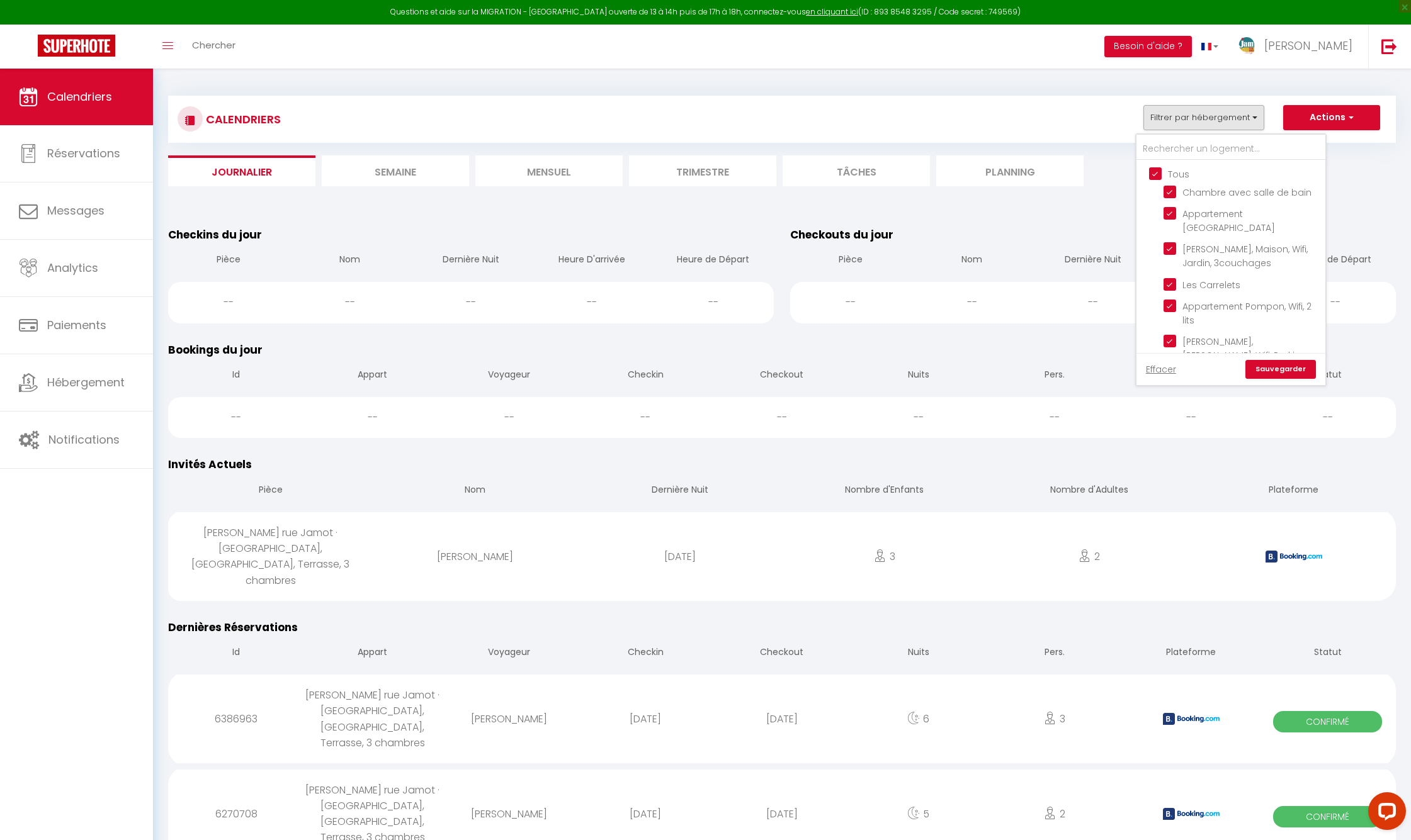
checkbox input "true"
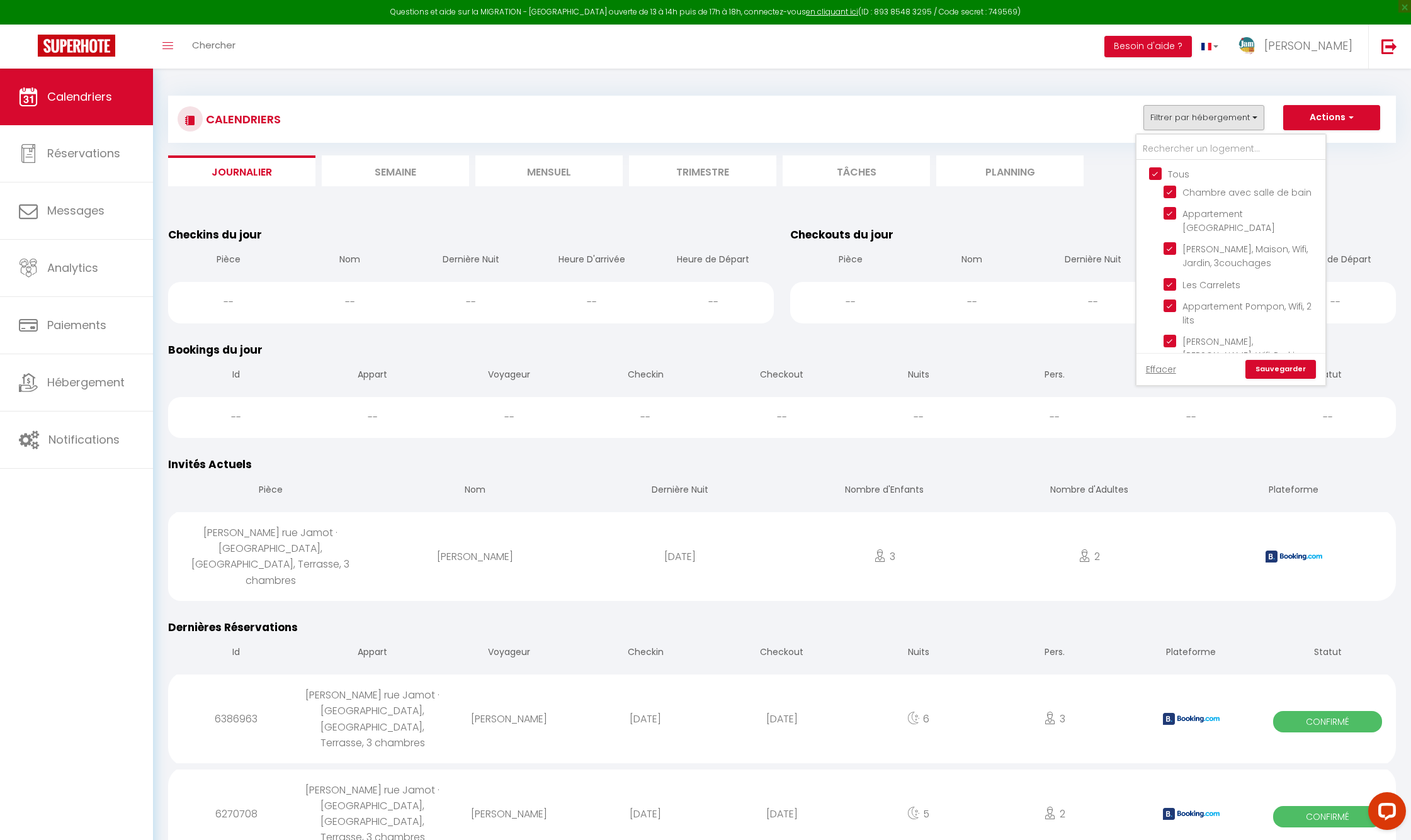
checkbox input "true"
click at [1208, 370] on link "Sauvegarder" at bounding box center [1281, 370] width 71 height 19
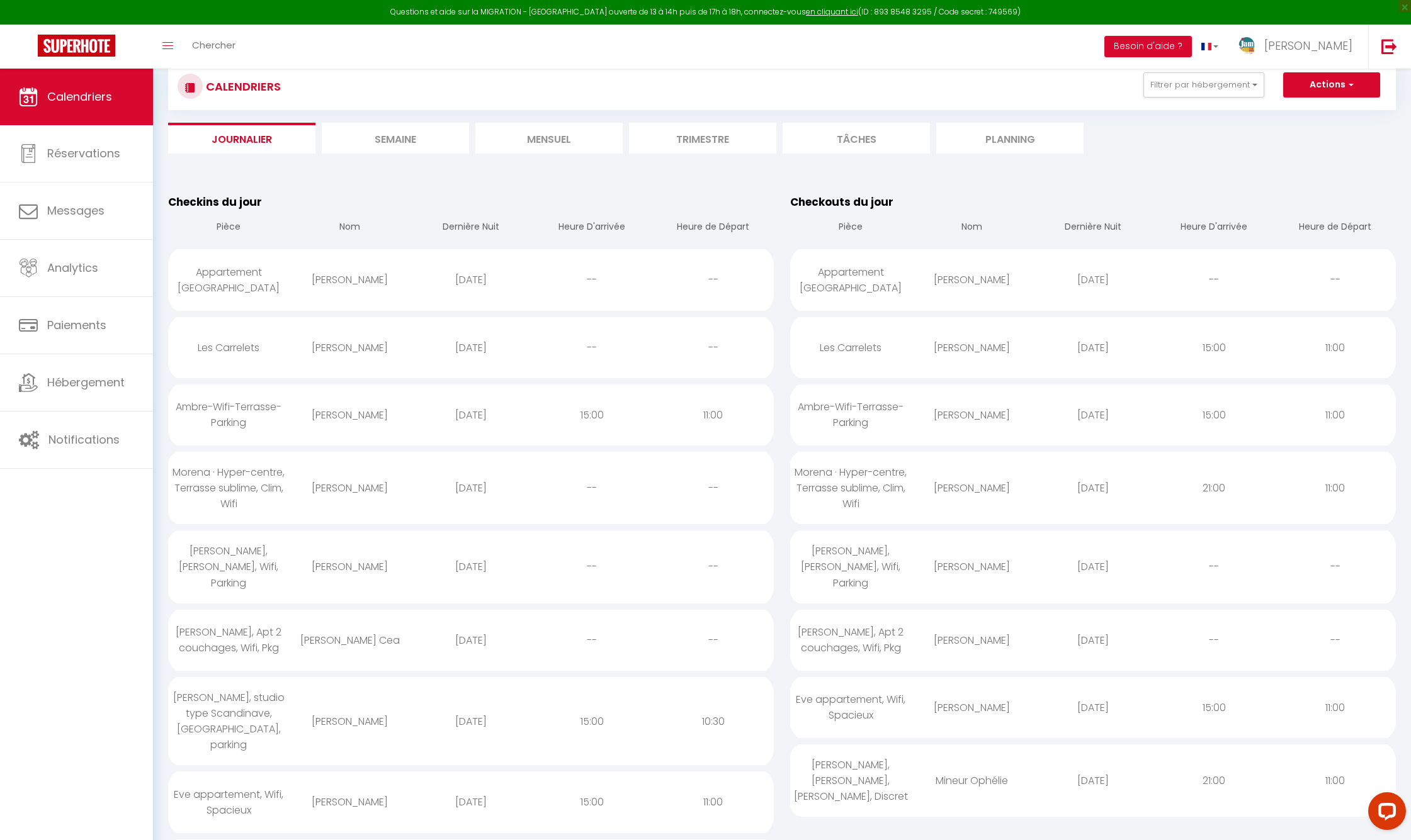
scroll to position [63, 0]
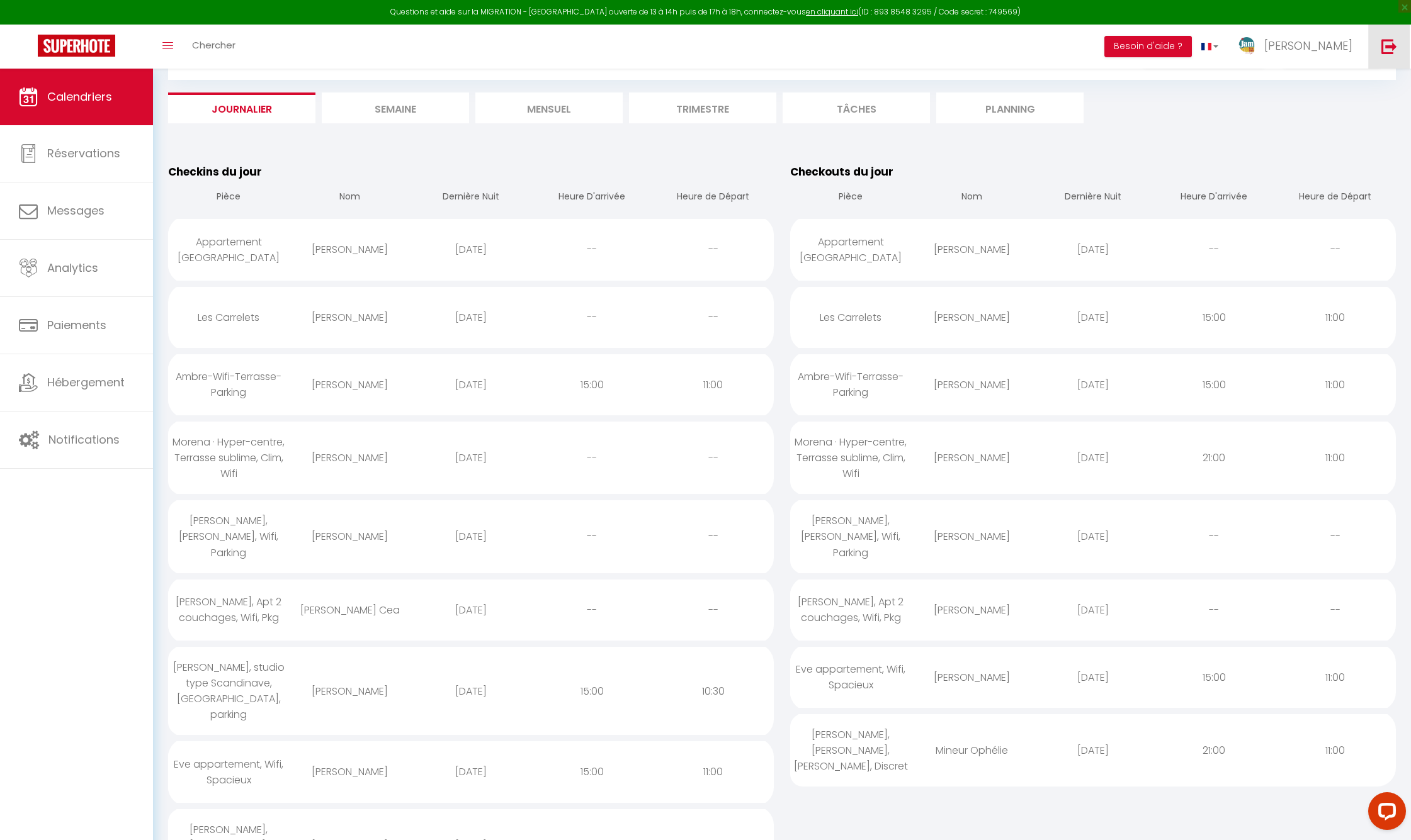
click at [1208, 52] on link at bounding box center [1389, 47] width 42 height 44
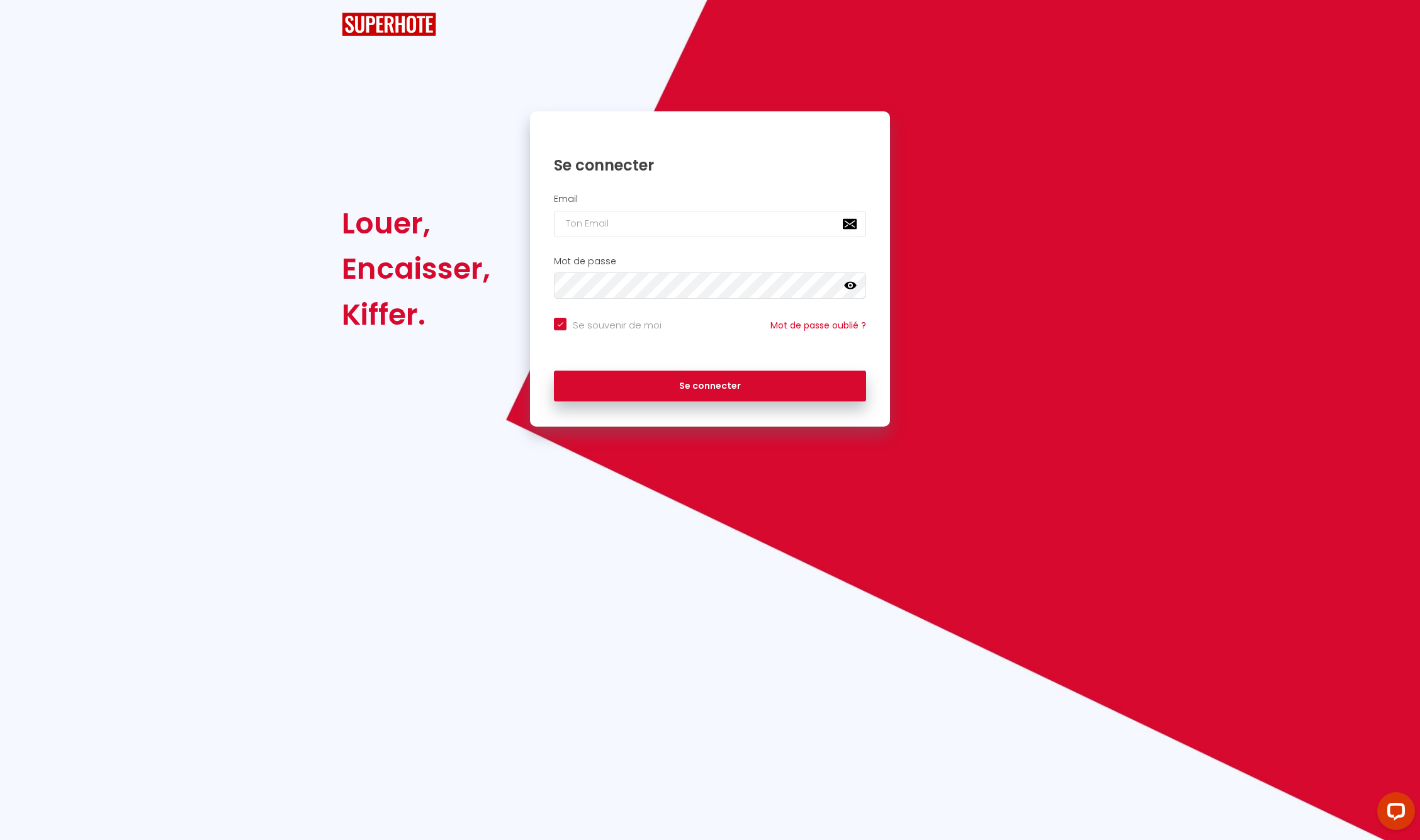
checkbox input "true"
type input "[EMAIL_ADDRESS][DOMAIN_NAME]"
checkbox input "true"
